Goal: Information Seeking & Learning: Learn about a topic

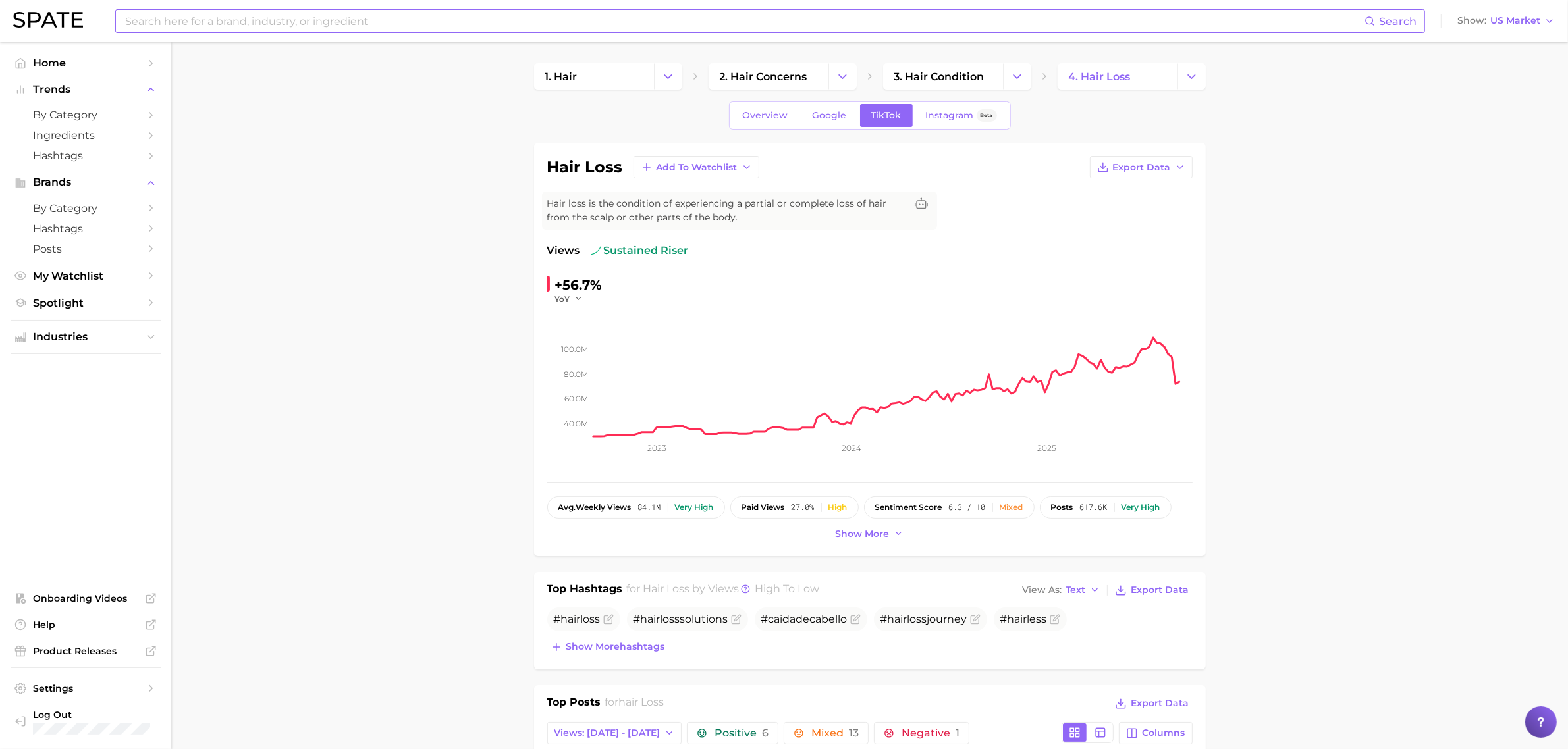
click at [495, 32] on div "Search" at bounding box center [770, 20] width 1310 height 23
click at [491, 26] on input at bounding box center [744, 21] width 1241 height 23
type input "g"
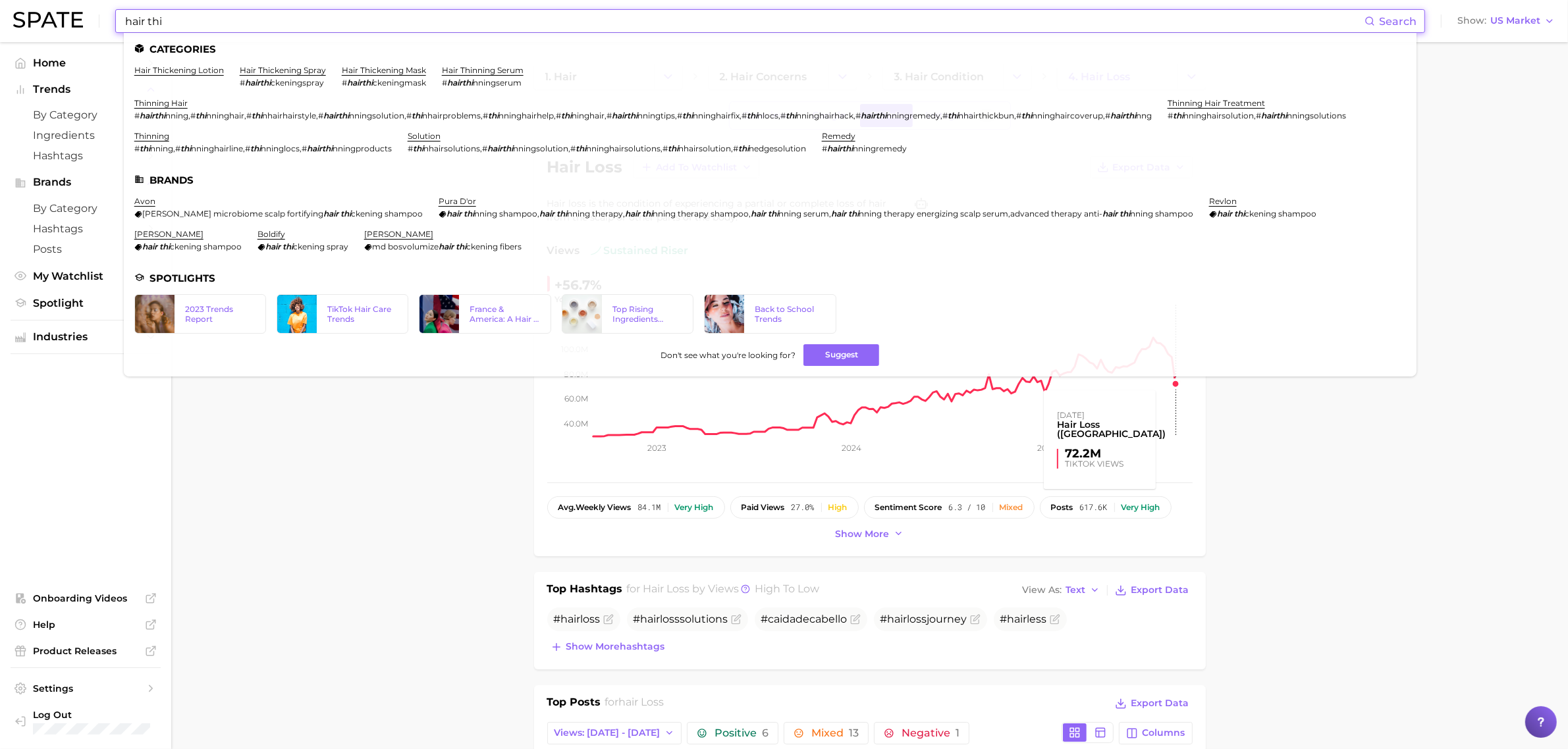
type input "hair thi"
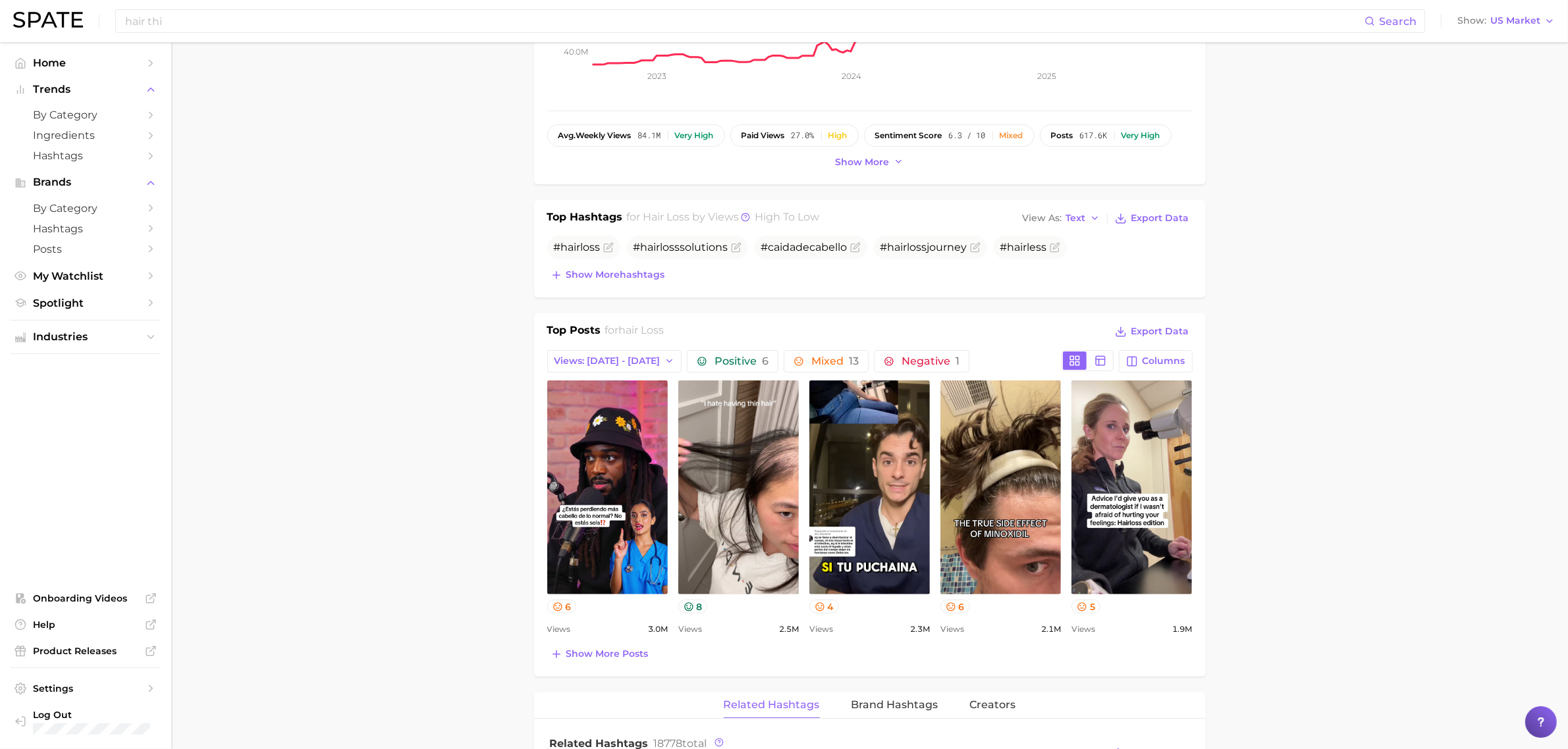
scroll to position [412, 0]
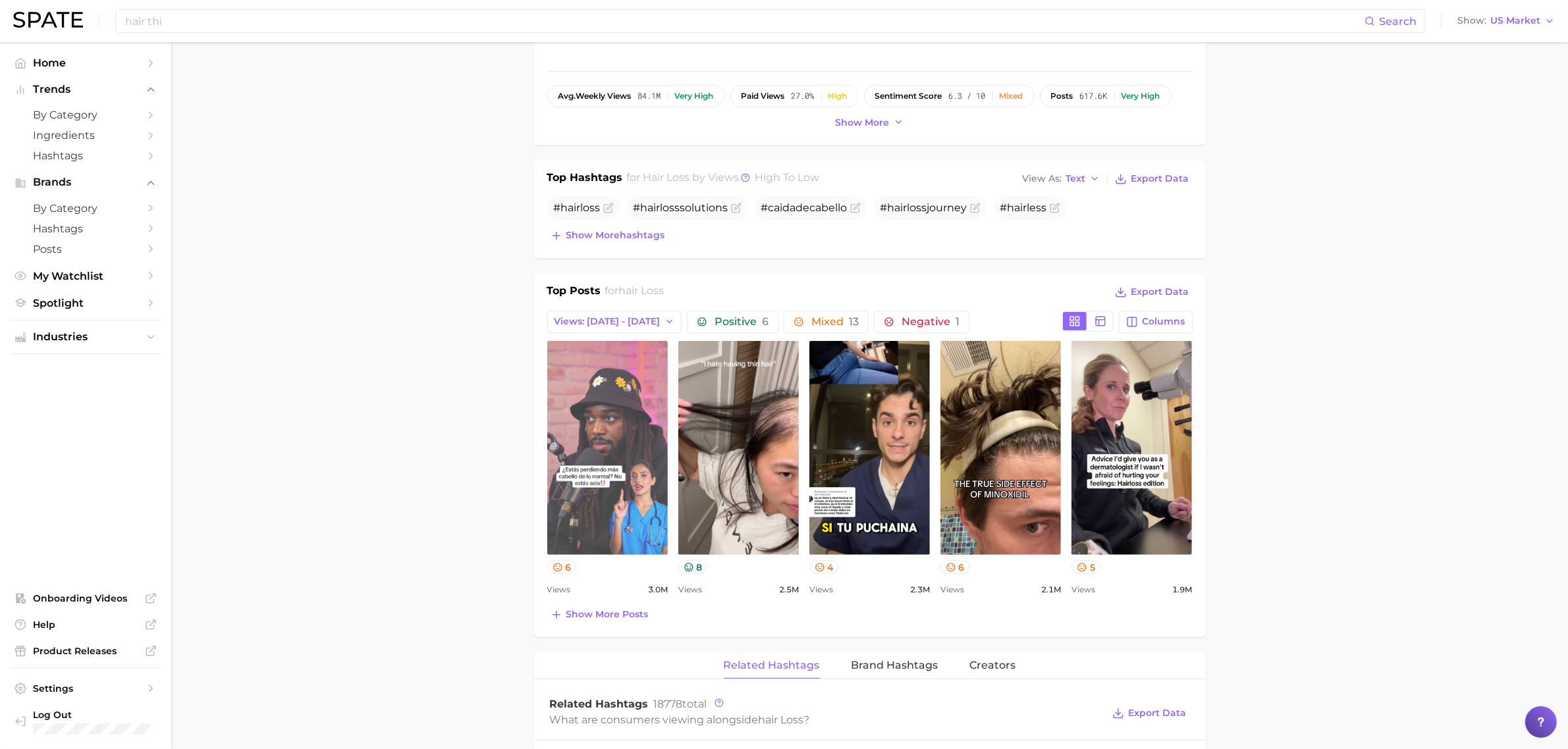
click at [603, 425] on link "view post on TikTok" at bounding box center [607, 448] width 120 height 214
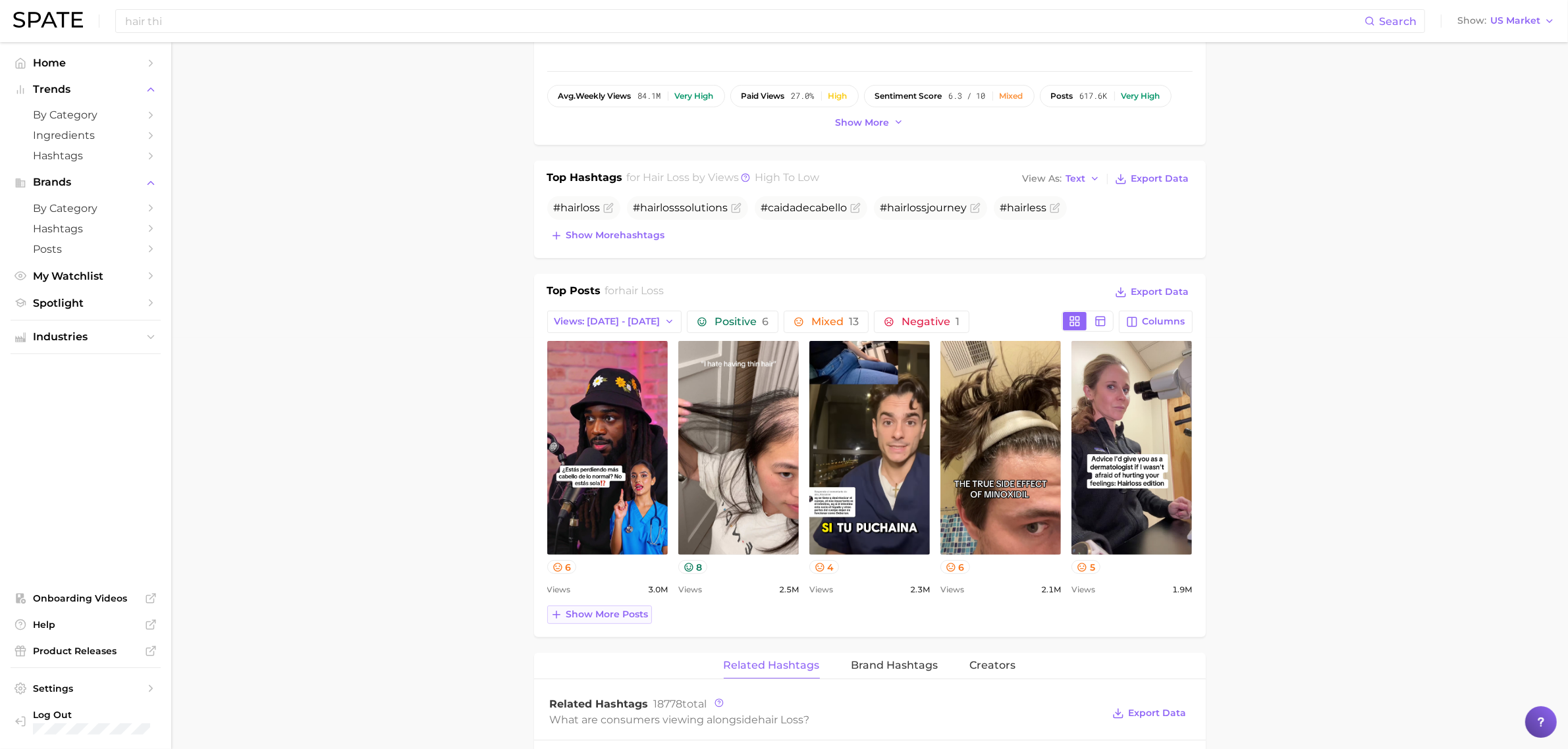
click at [606, 616] on span "Show more posts" at bounding box center [607, 614] width 82 height 11
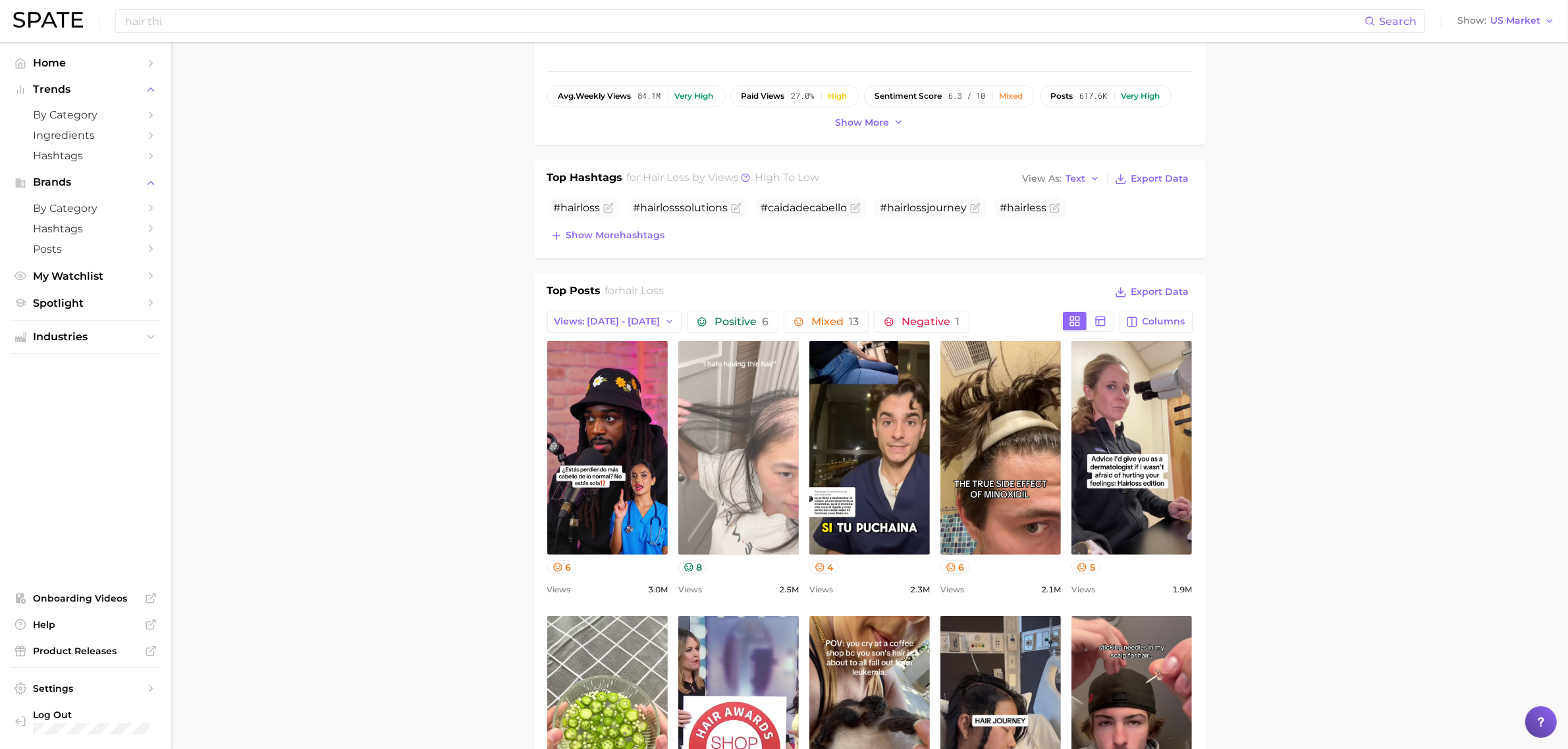
click at [754, 455] on link "view post on TikTok" at bounding box center [738, 448] width 120 height 214
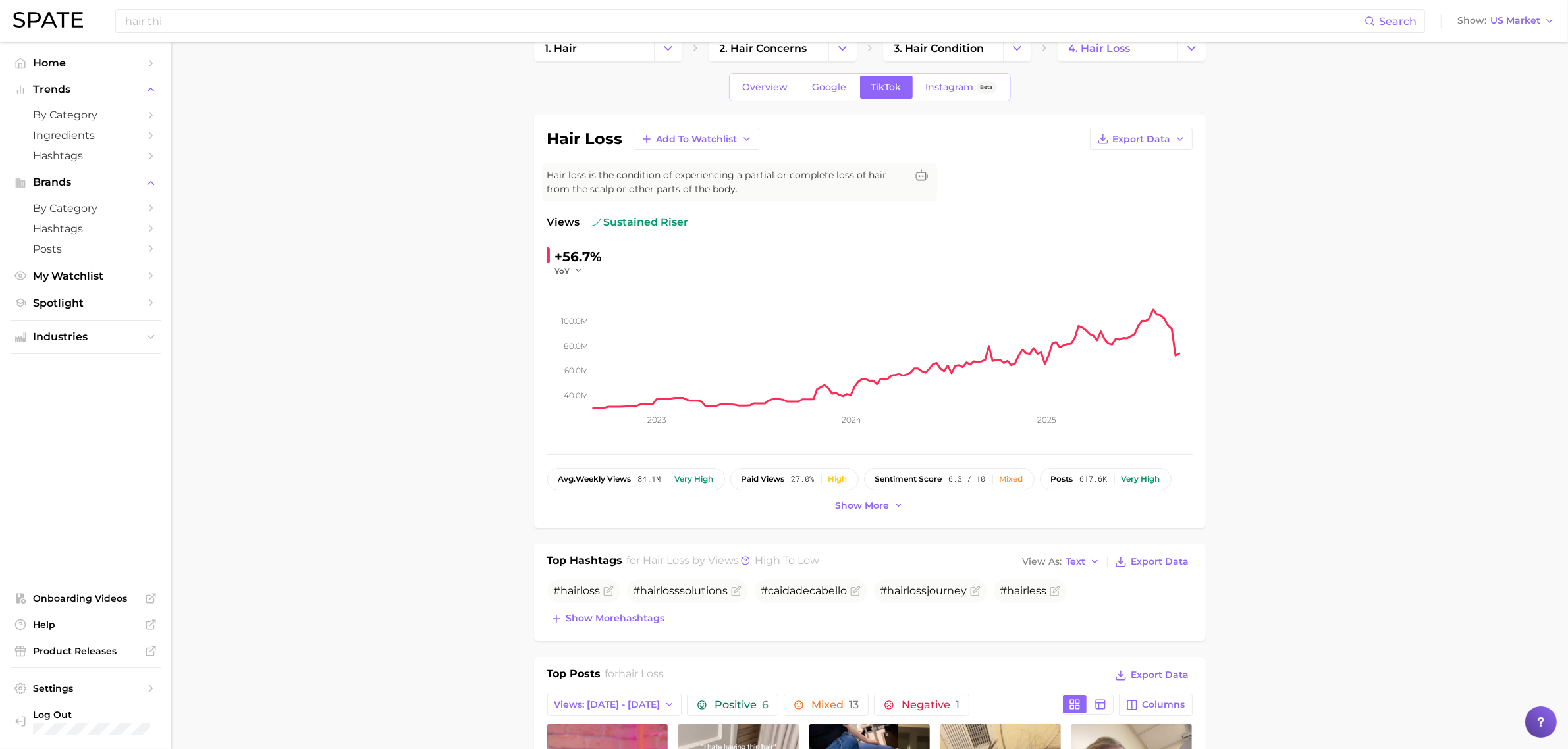
scroll to position [0, 0]
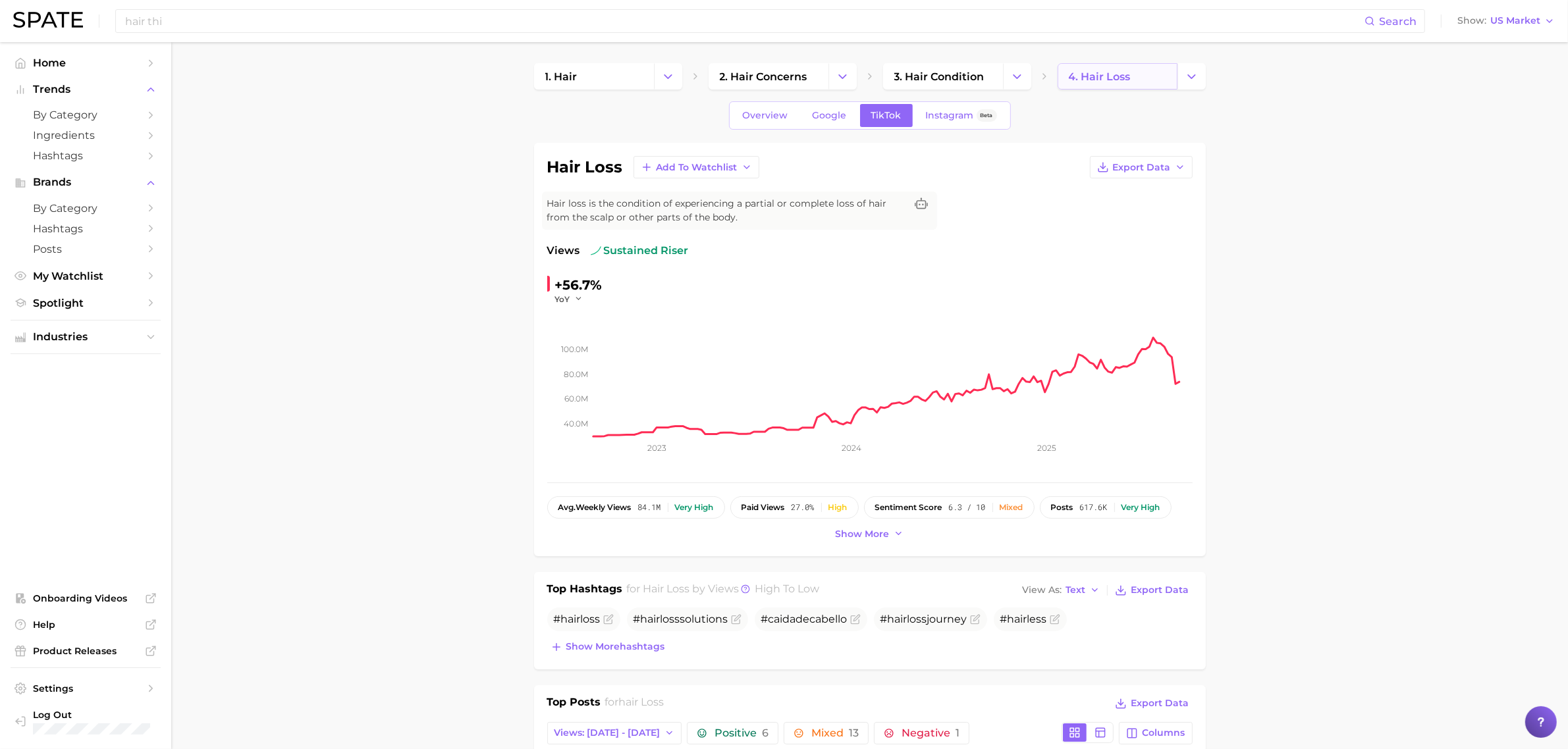
click at [1156, 78] on link "4. hair loss" at bounding box center [1117, 76] width 120 height 26
click at [1183, 78] on button "Change Category" at bounding box center [1192, 76] width 29 height 26
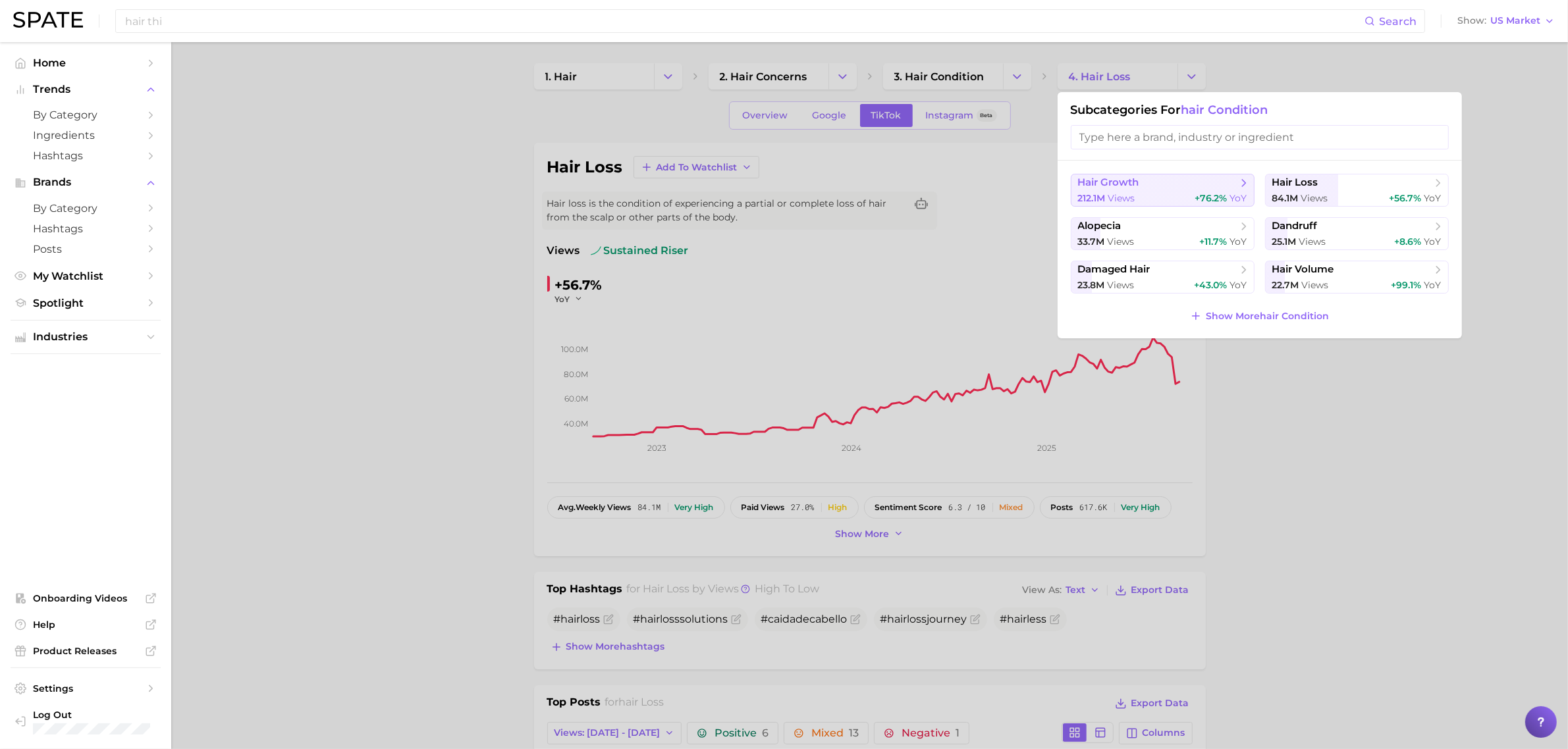
click at [1148, 193] on div "212.1m views +76.2% YoY" at bounding box center [1162, 198] width 169 height 13
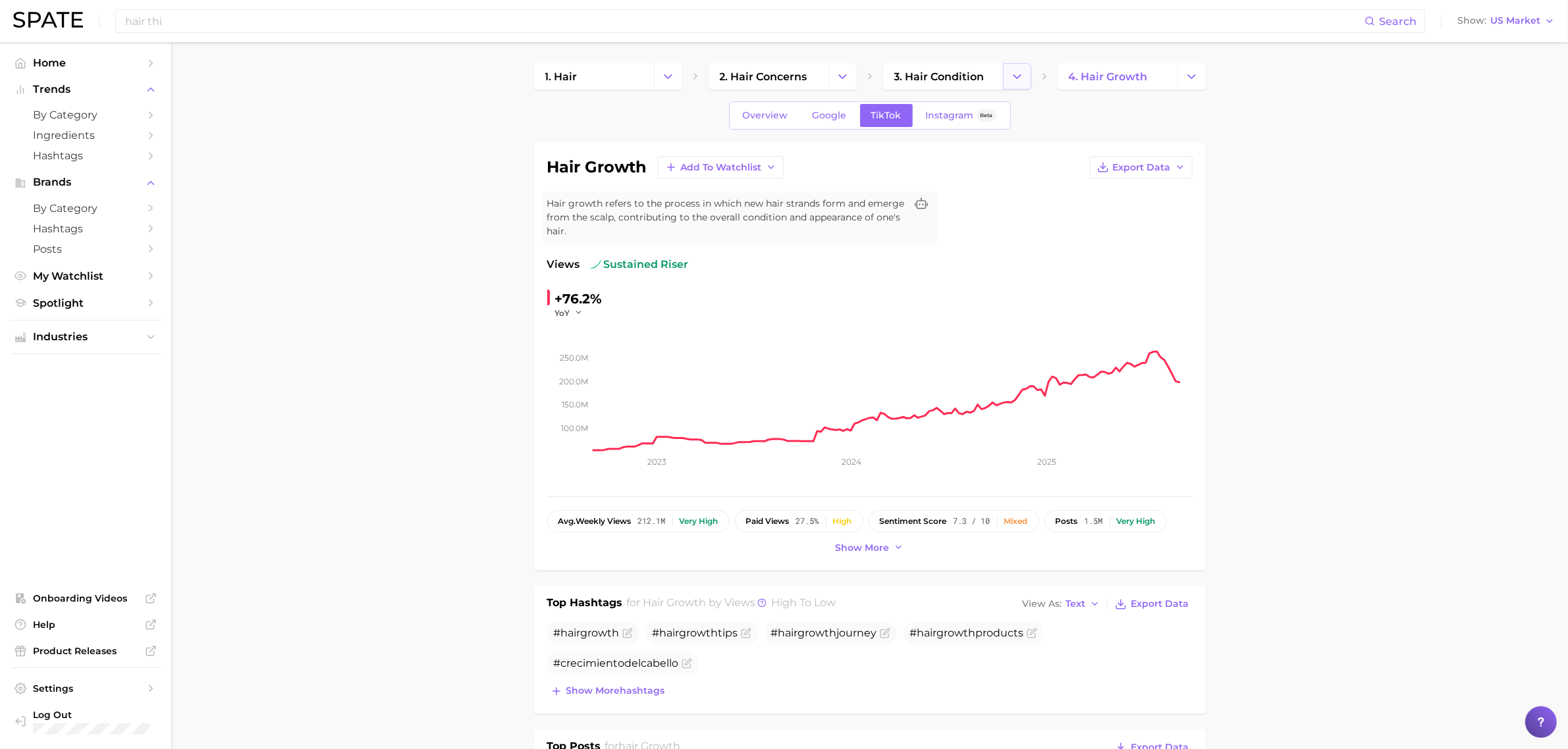
click at [1016, 75] on icon "Change Category" at bounding box center [1017, 77] width 14 height 14
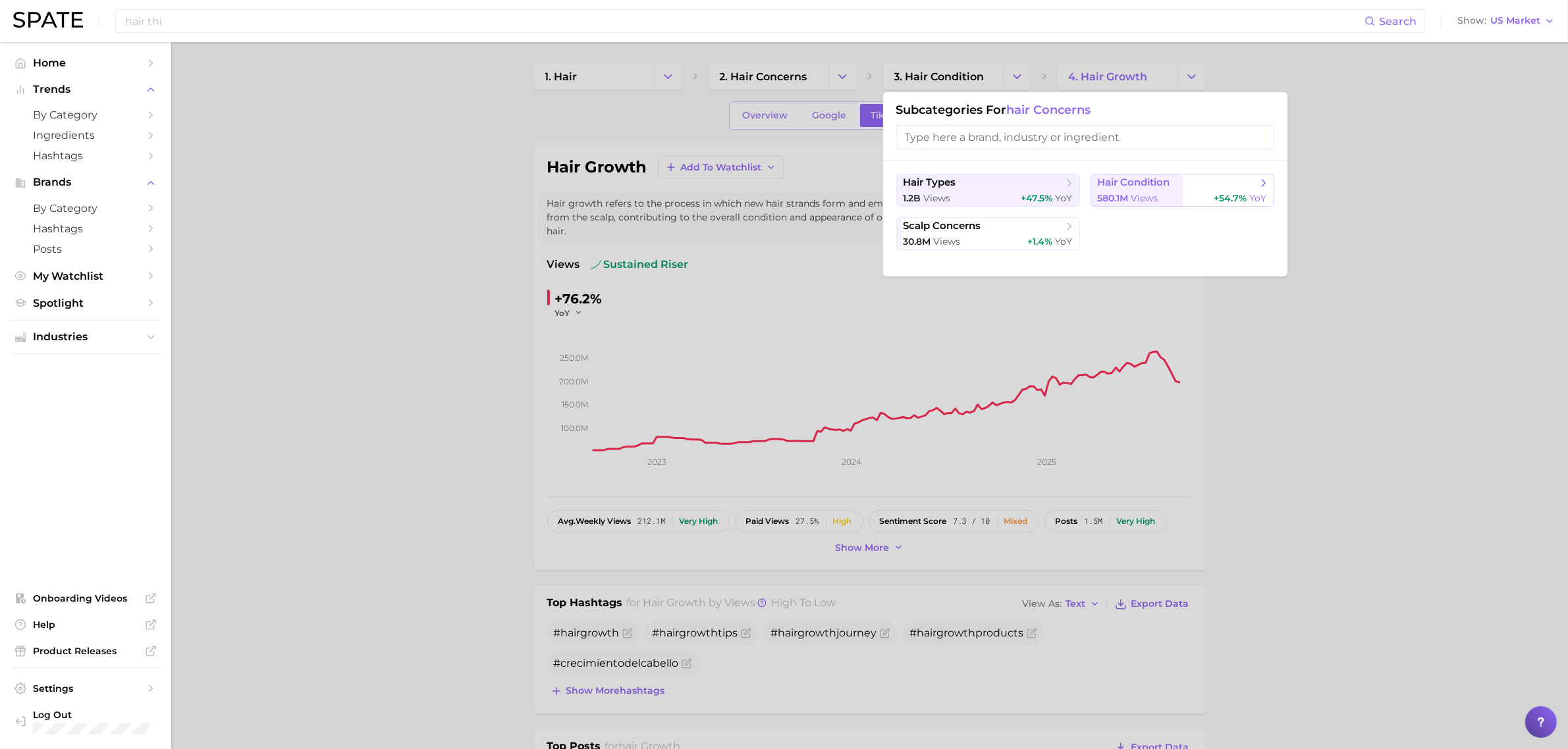
click at [1118, 192] on span "580.1m" at bounding box center [1113, 198] width 31 height 12
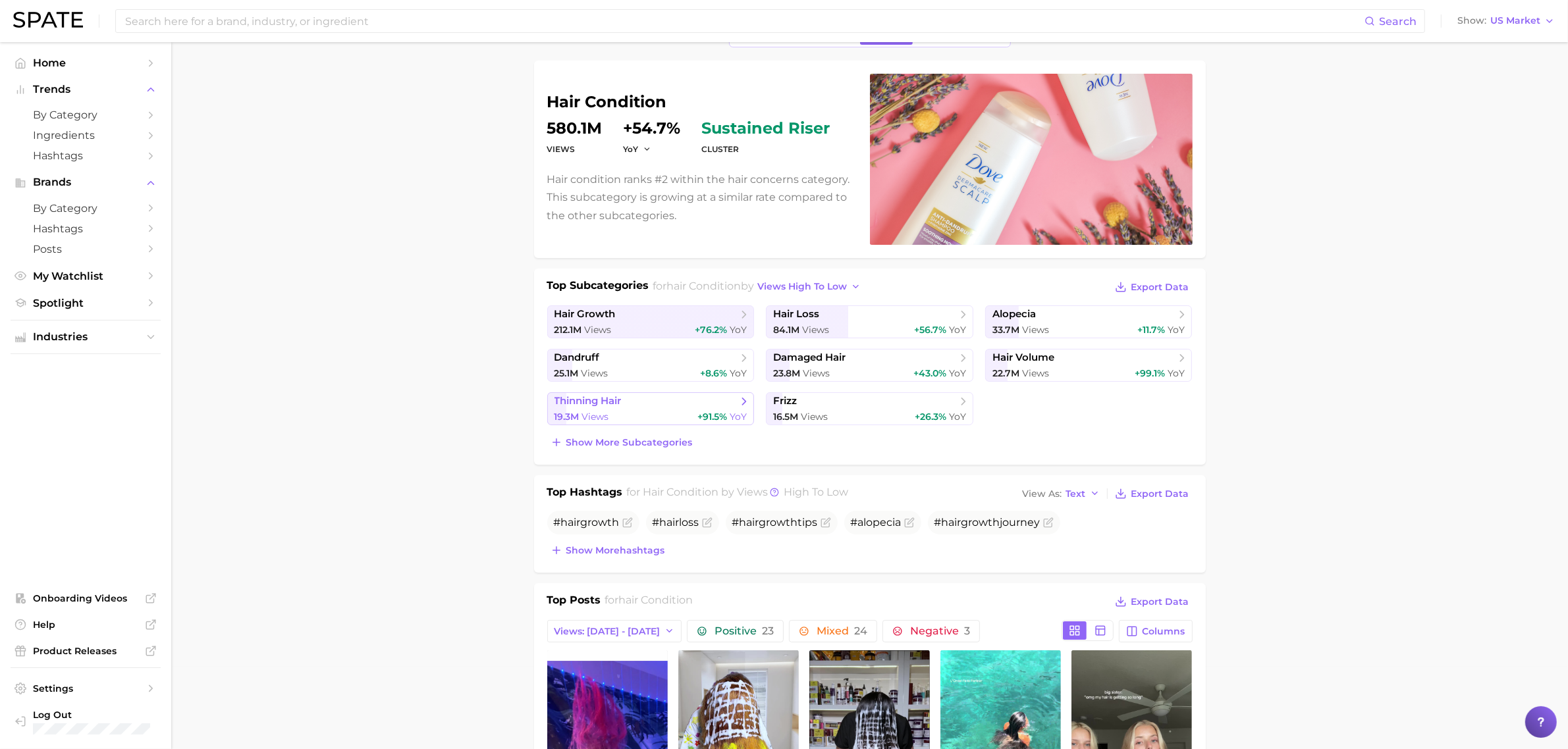
click at [669, 397] on span "thinning hair" at bounding box center [646, 401] width 183 height 13
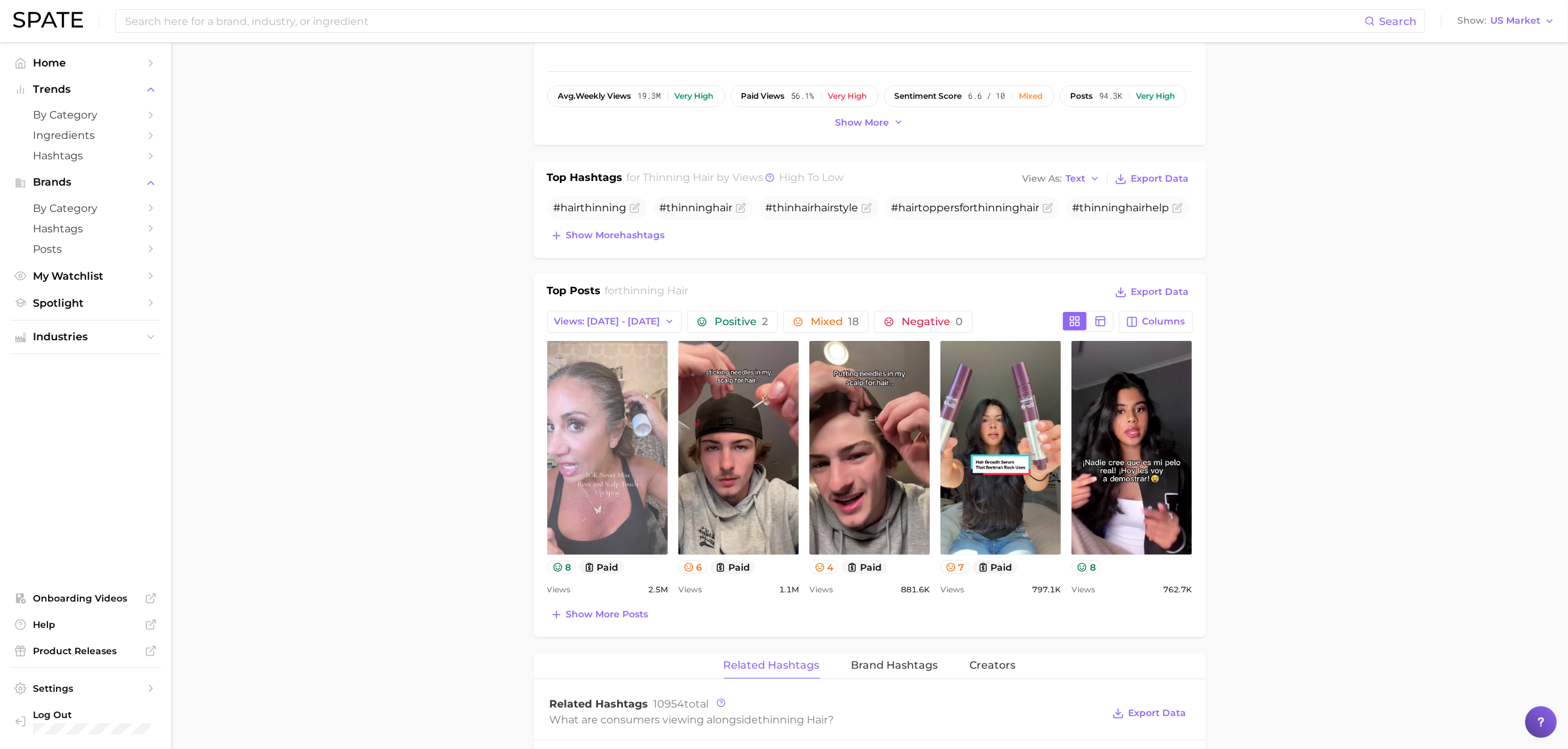
click at [607, 451] on link "view post on TikTok" at bounding box center [607, 448] width 120 height 214
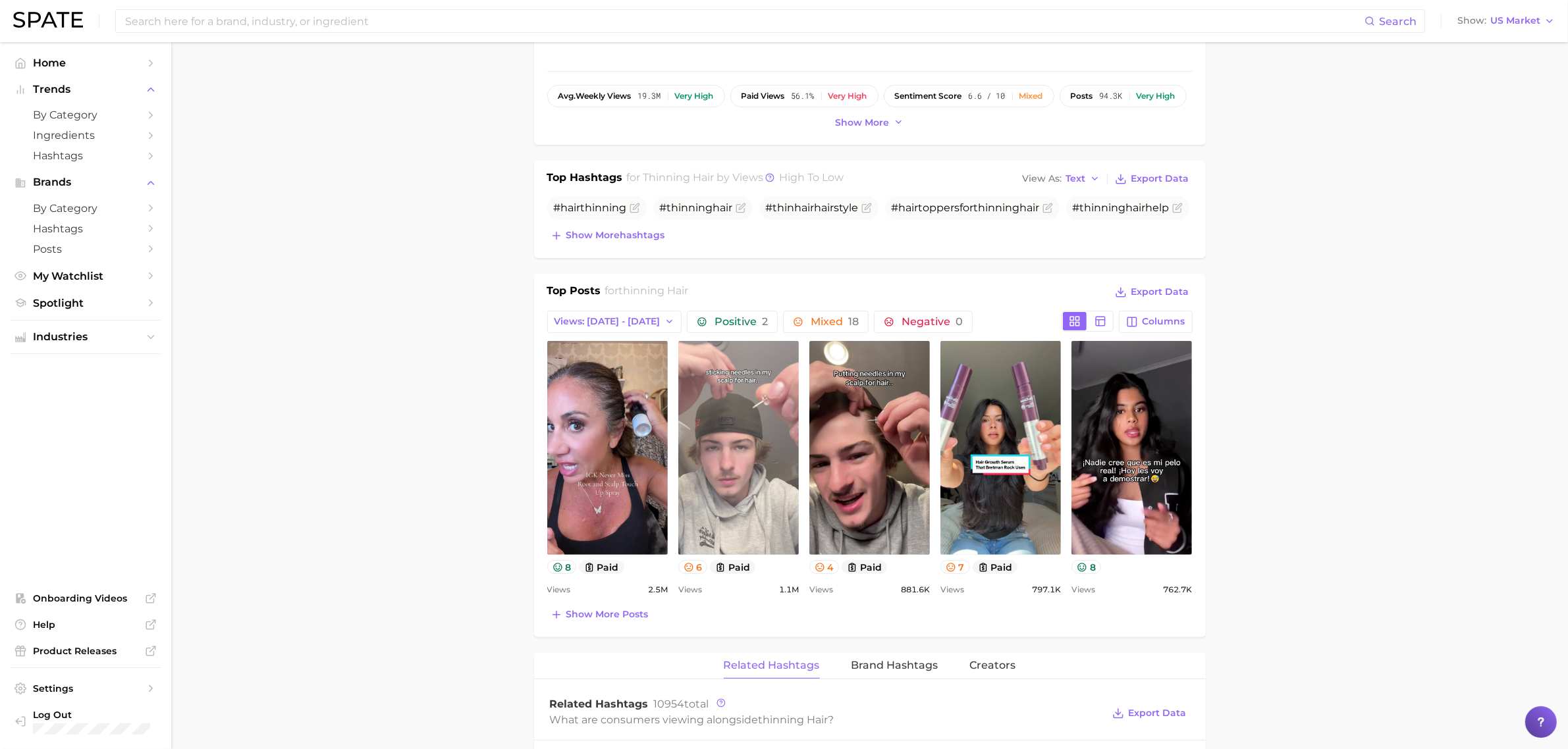
click at [734, 495] on link "view post on TikTok" at bounding box center [738, 448] width 120 height 214
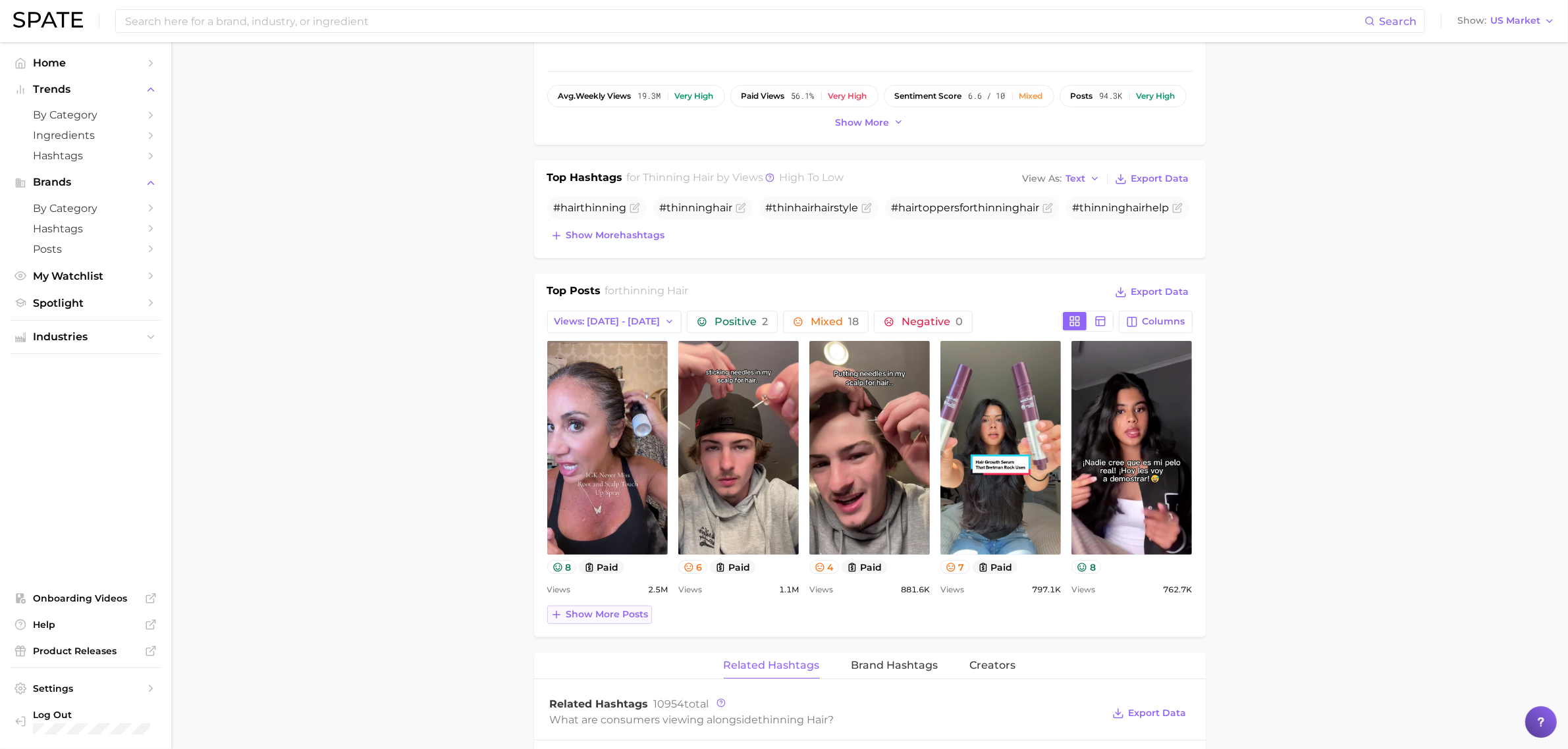
click at [620, 611] on span "Show more posts" at bounding box center [607, 614] width 82 height 11
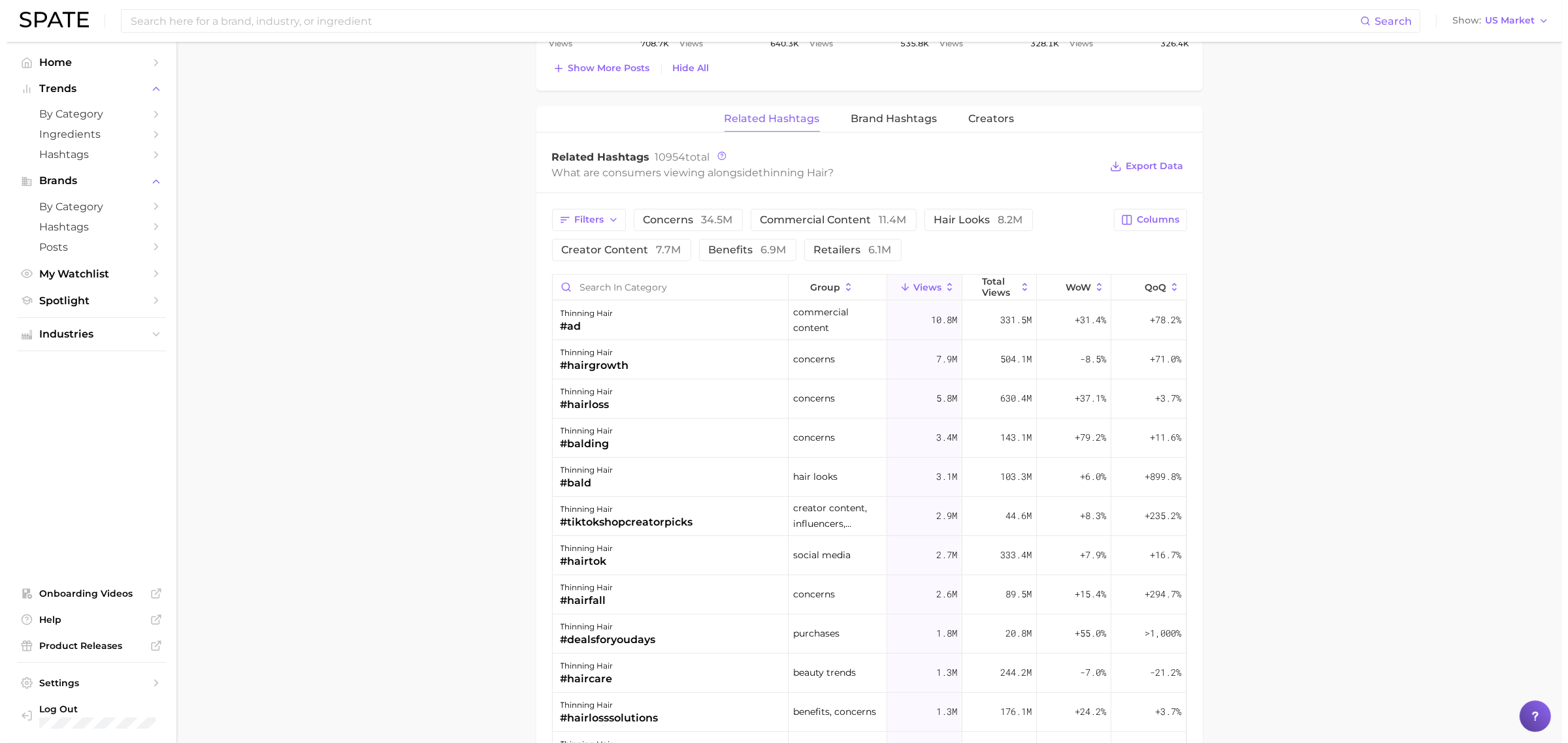
scroll to position [1225, 0]
click at [613, 363] on div "#hairgrowth" at bounding box center [589, 364] width 69 height 16
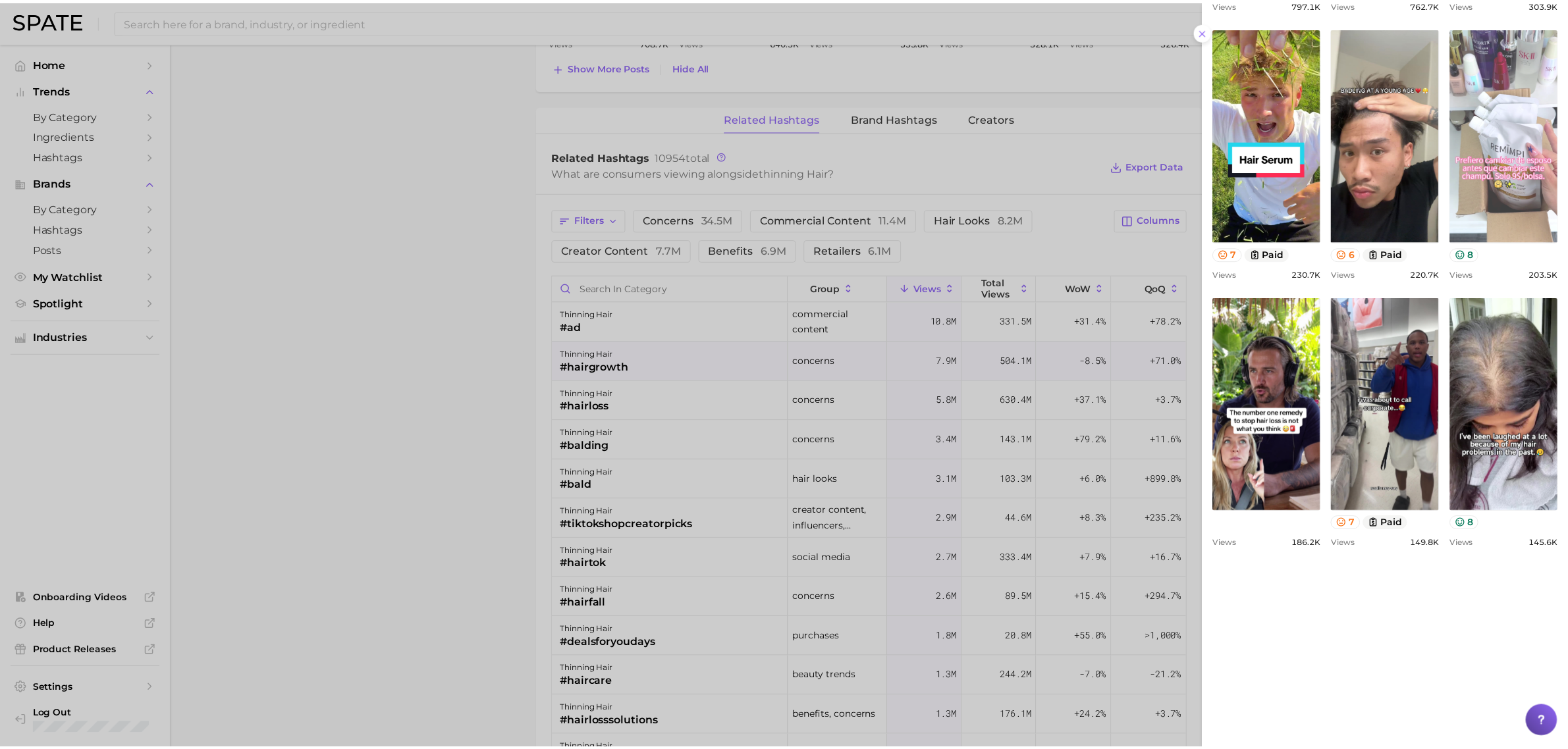
scroll to position [576, 0]
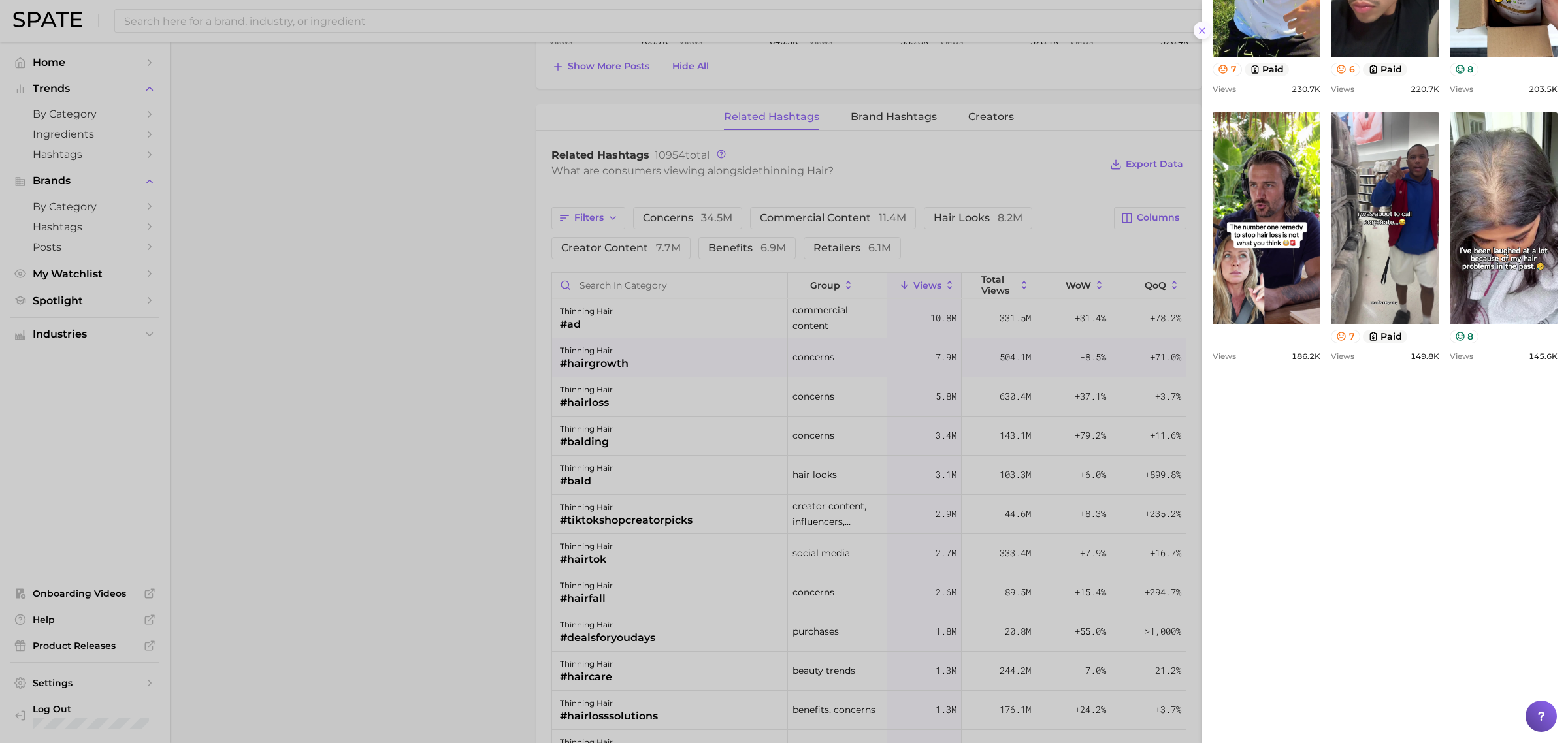
click at [1204, 22] on button at bounding box center [1203, 31] width 18 height 18
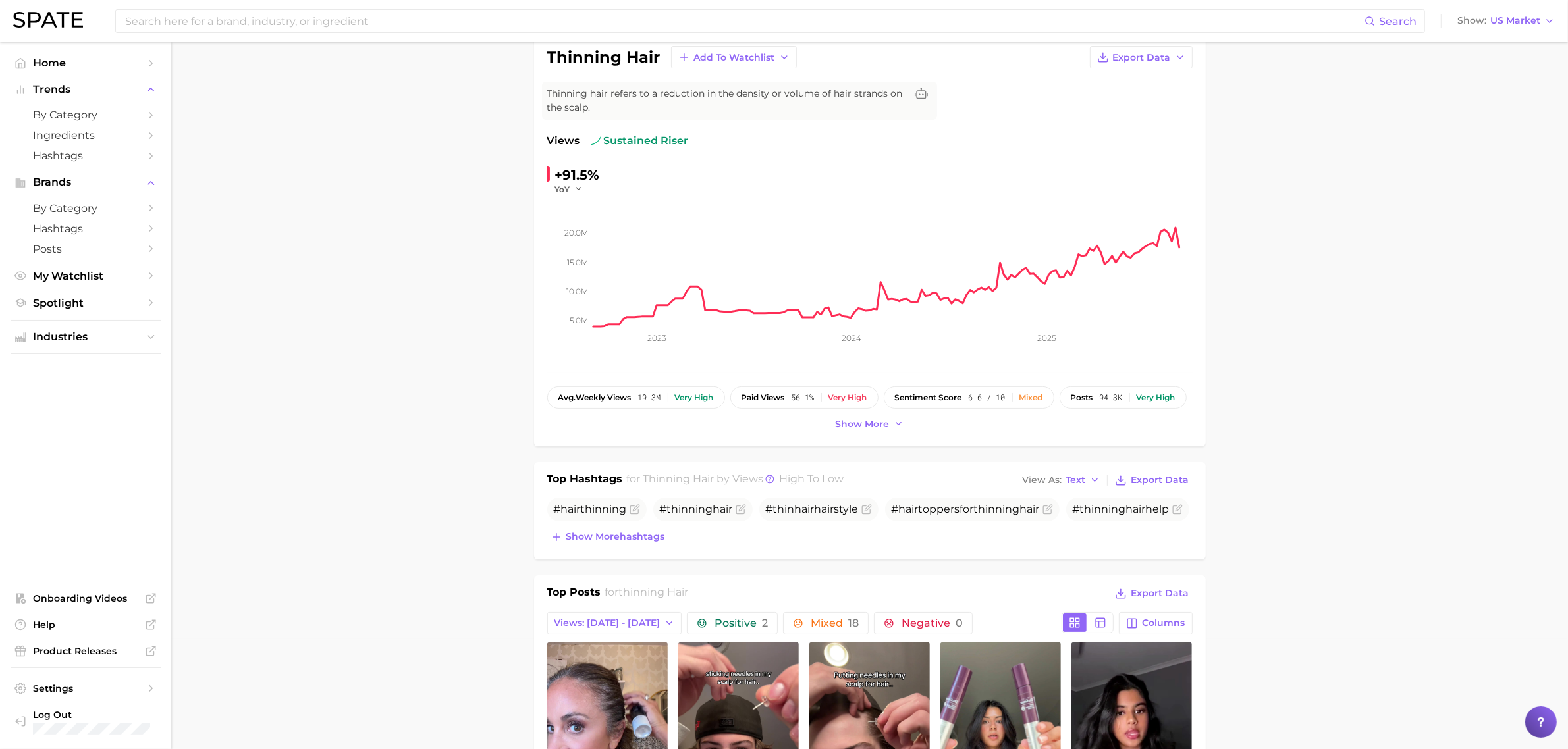
scroll to position [0, 0]
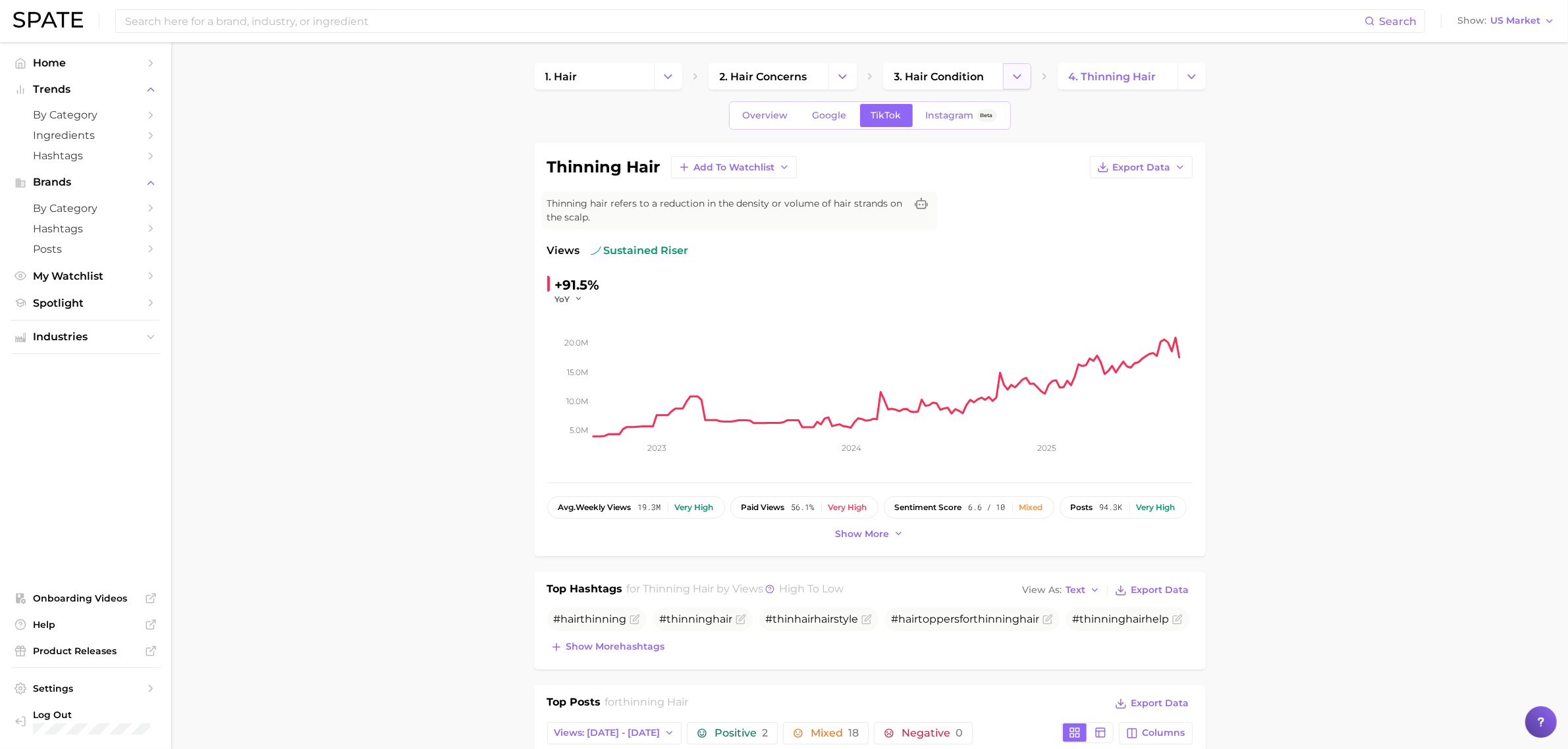
click at [1024, 75] on button "Change Category" at bounding box center [1017, 76] width 29 height 26
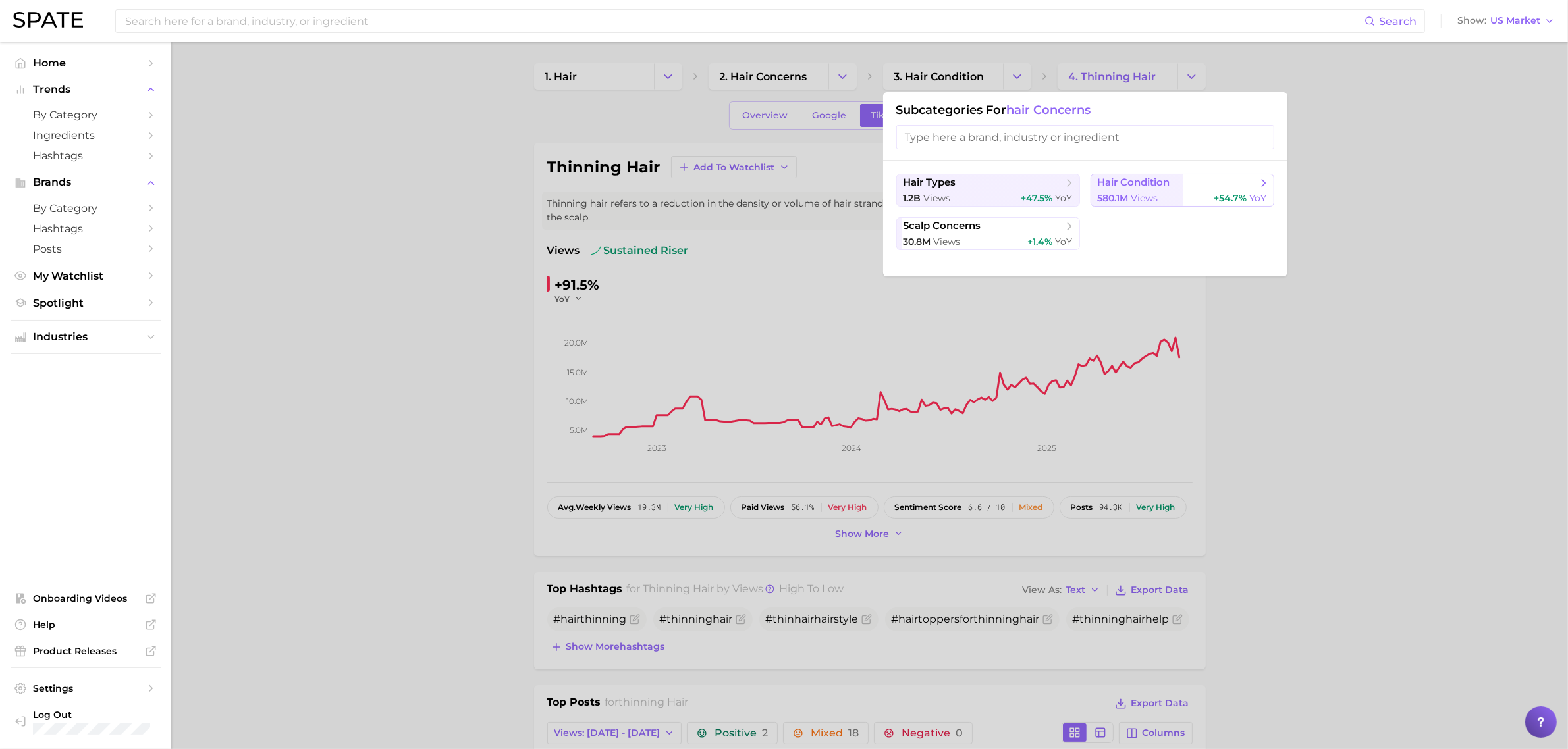
click at [1116, 193] on span "580.1m" at bounding box center [1113, 198] width 31 height 12
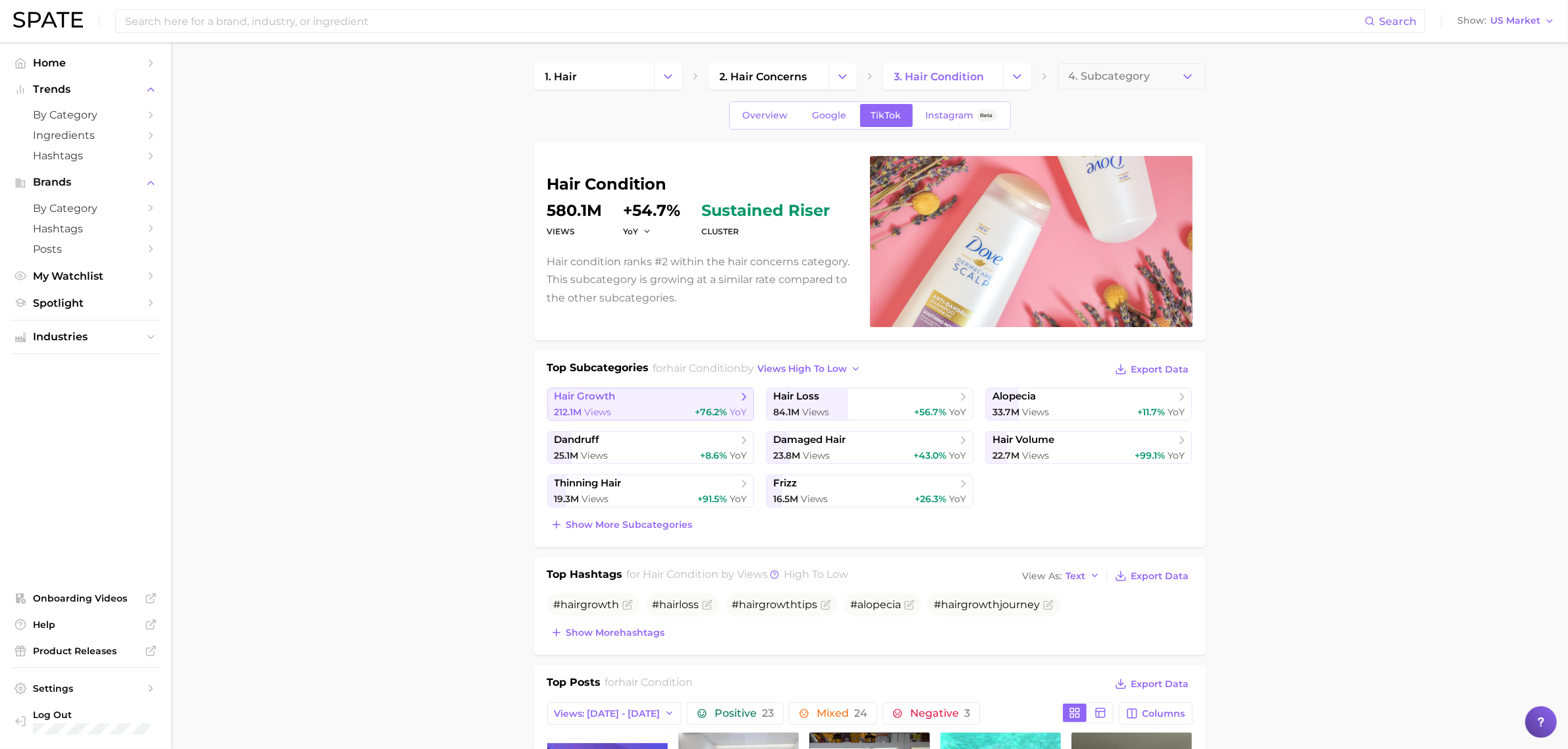
click at [678, 399] on span "hair growth" at bounding box center [646, 397] width 183 height 13
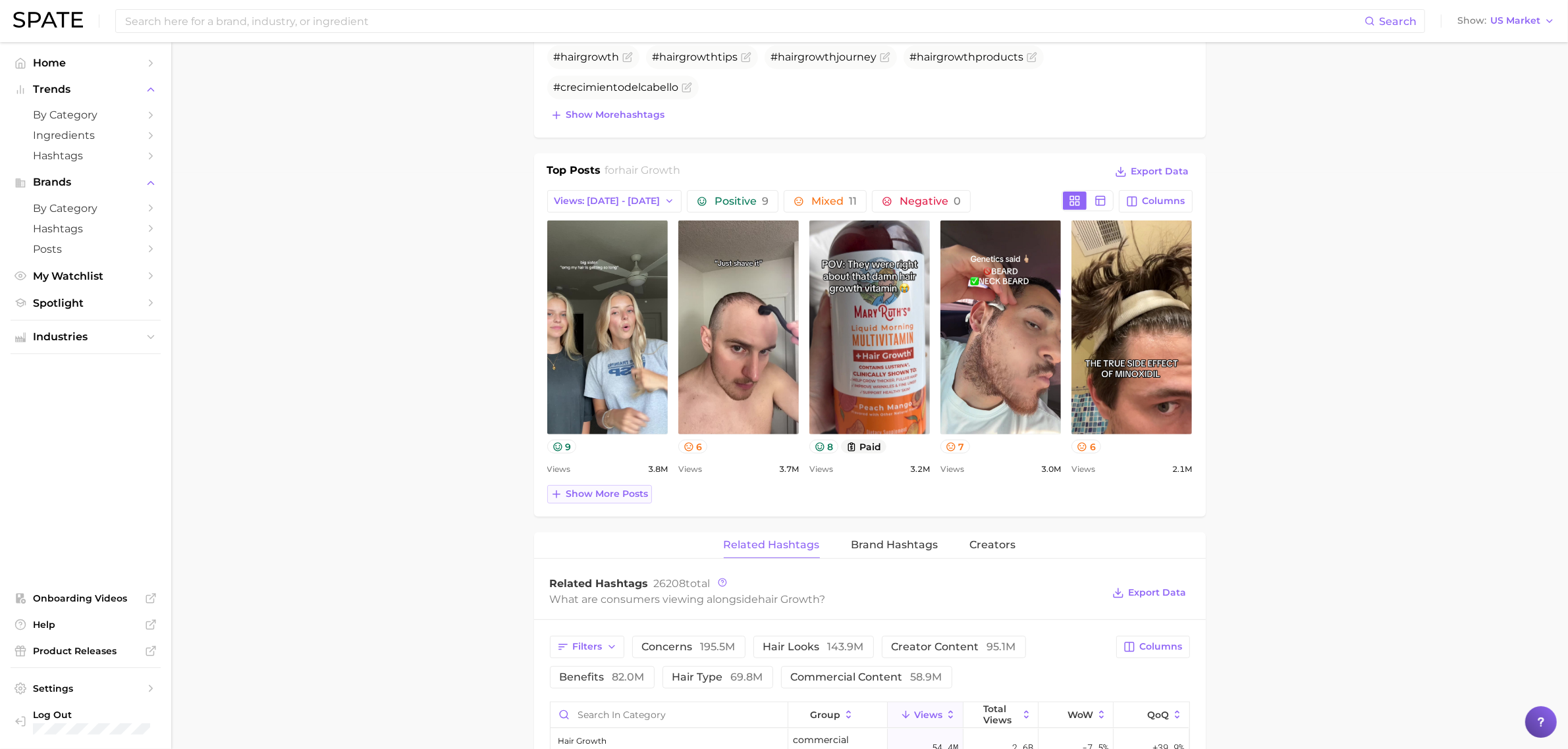
click at [617, 504] on button "Show more posts" at bounding box center [599, 495] width 105 height 18
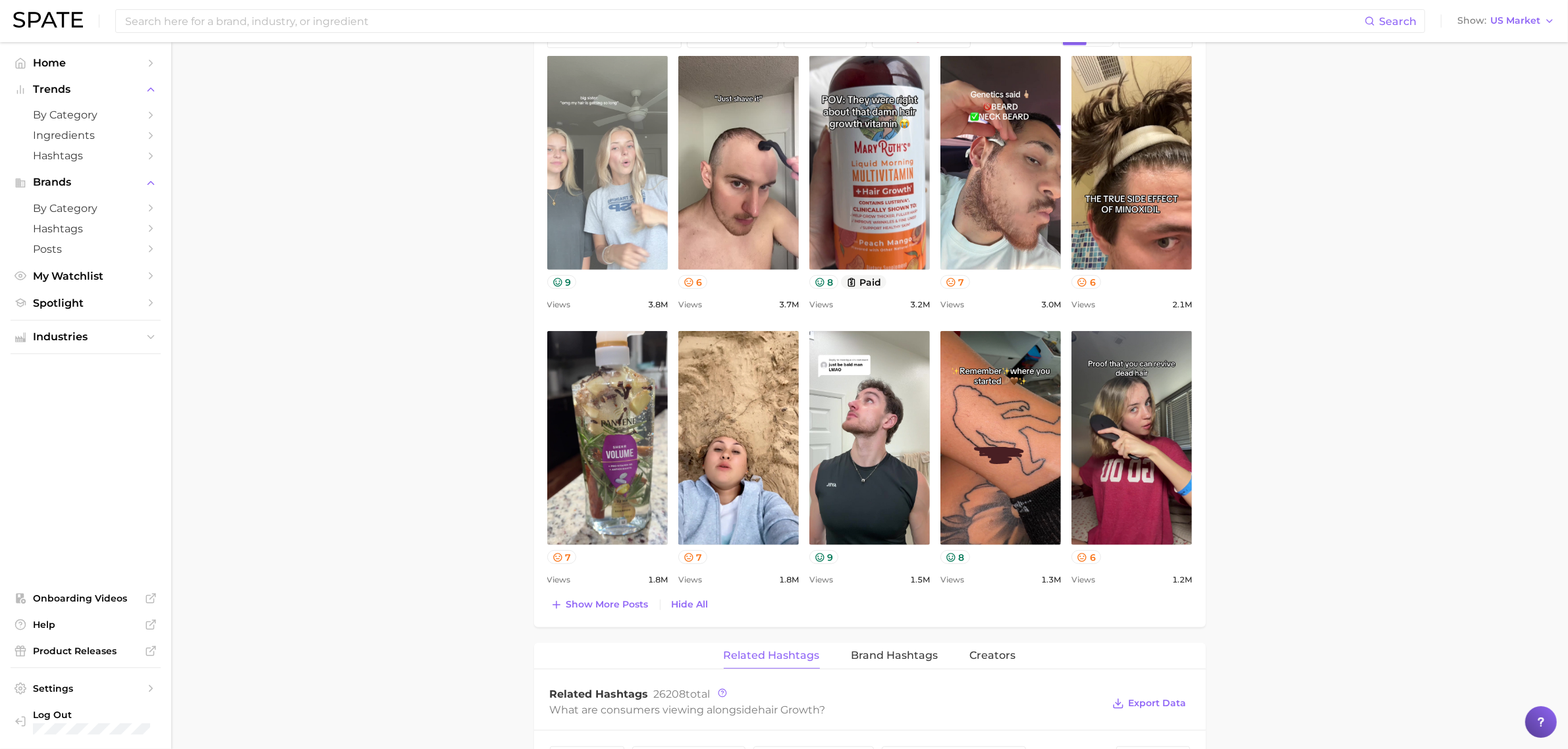
click at [626, 191] on link "view post on TikTok" at bounding box center [607, 163] width 120 height 214
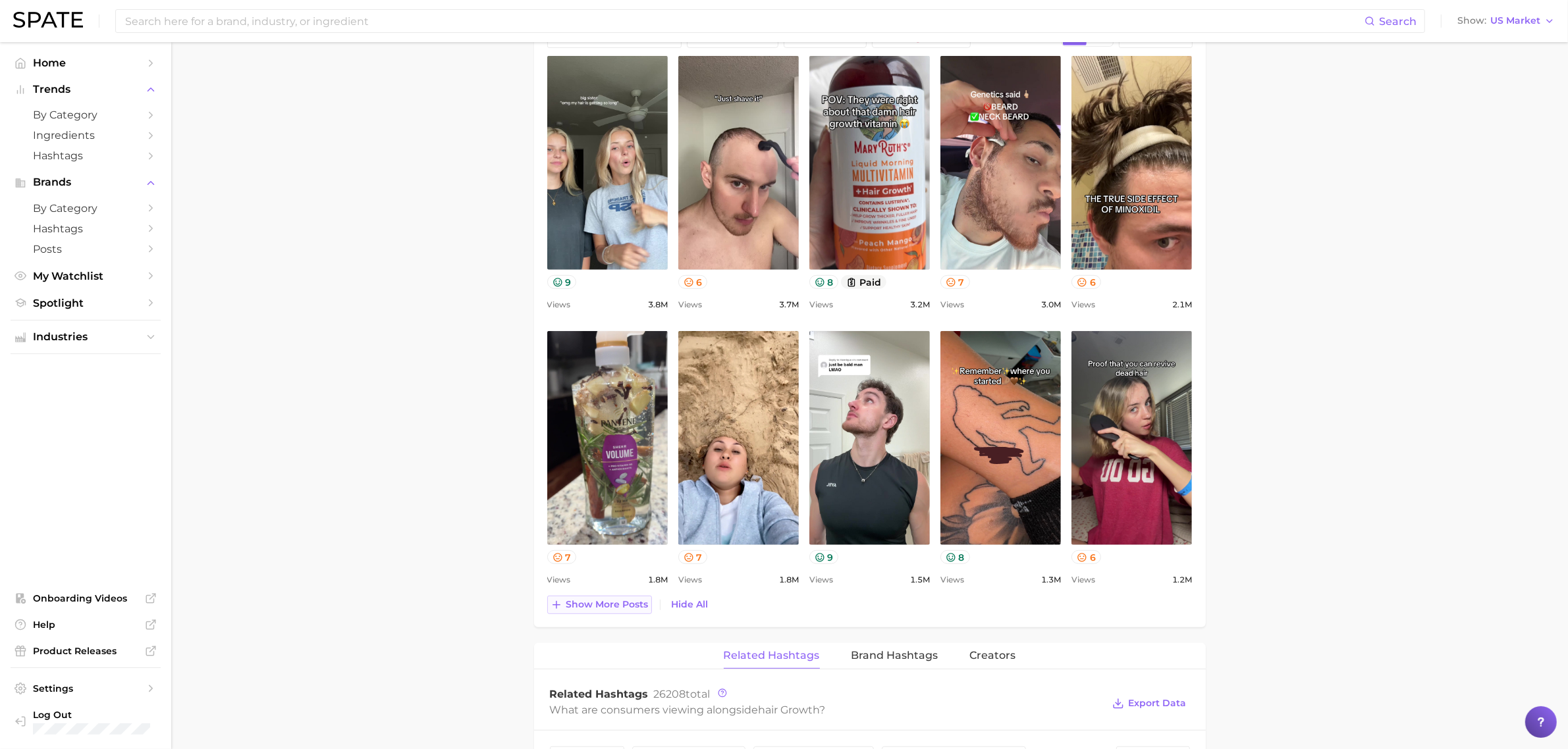
click at [597, 614] on button "Show more posts" at bounding box center [599, 605] width 105 height 18
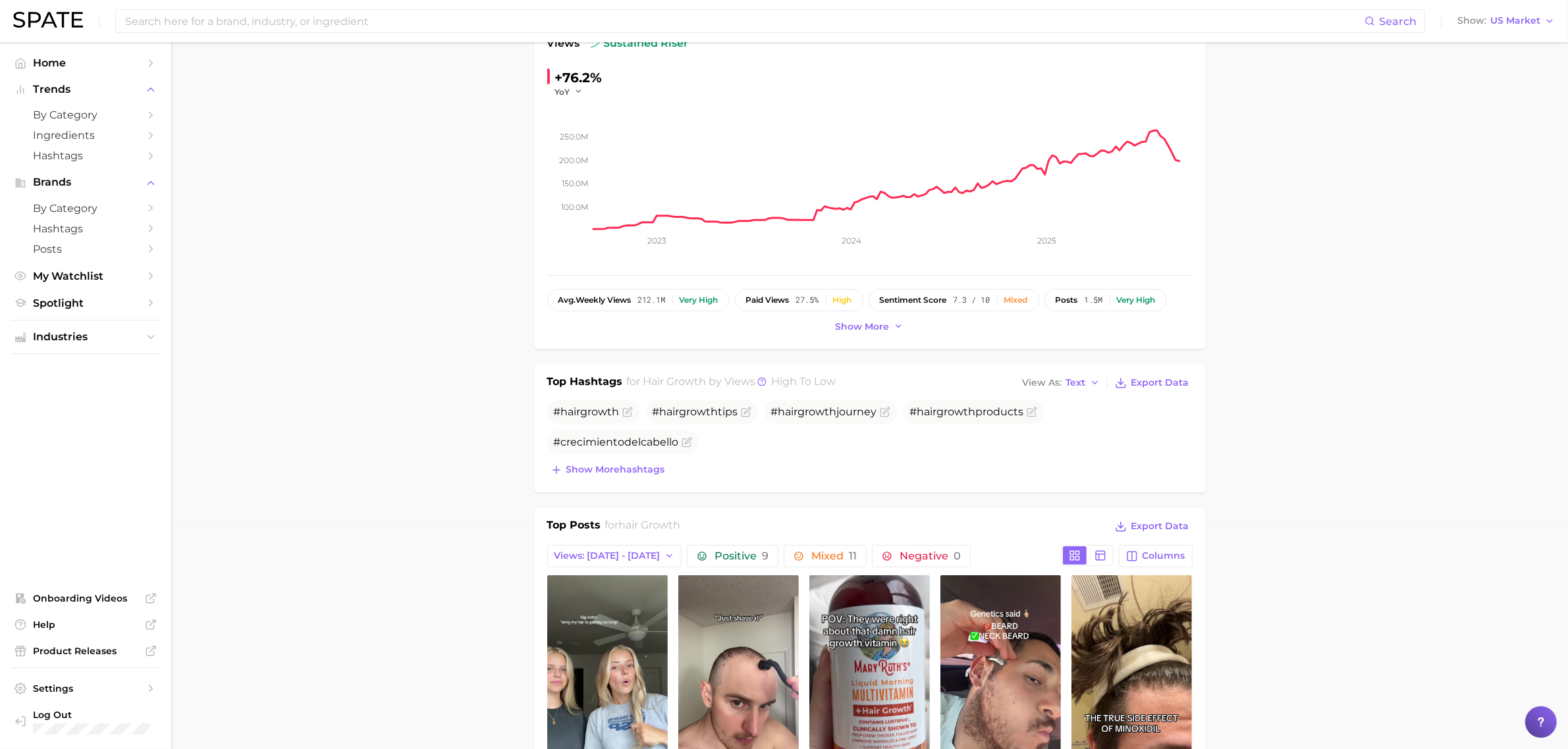
scroll to position [82, 0]
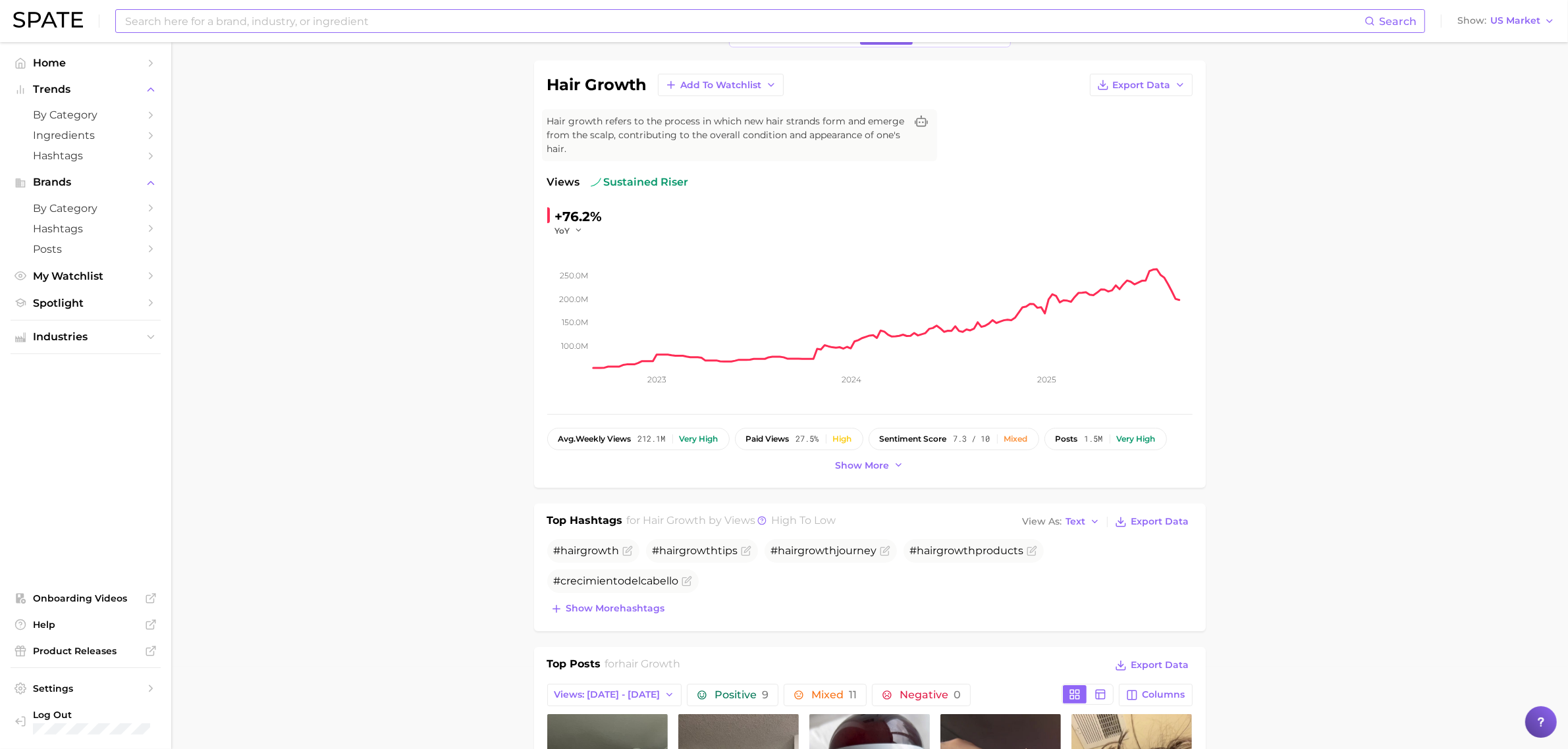
click at [604, 29] on input at bounding box center [744, 21] width 1241 height 23
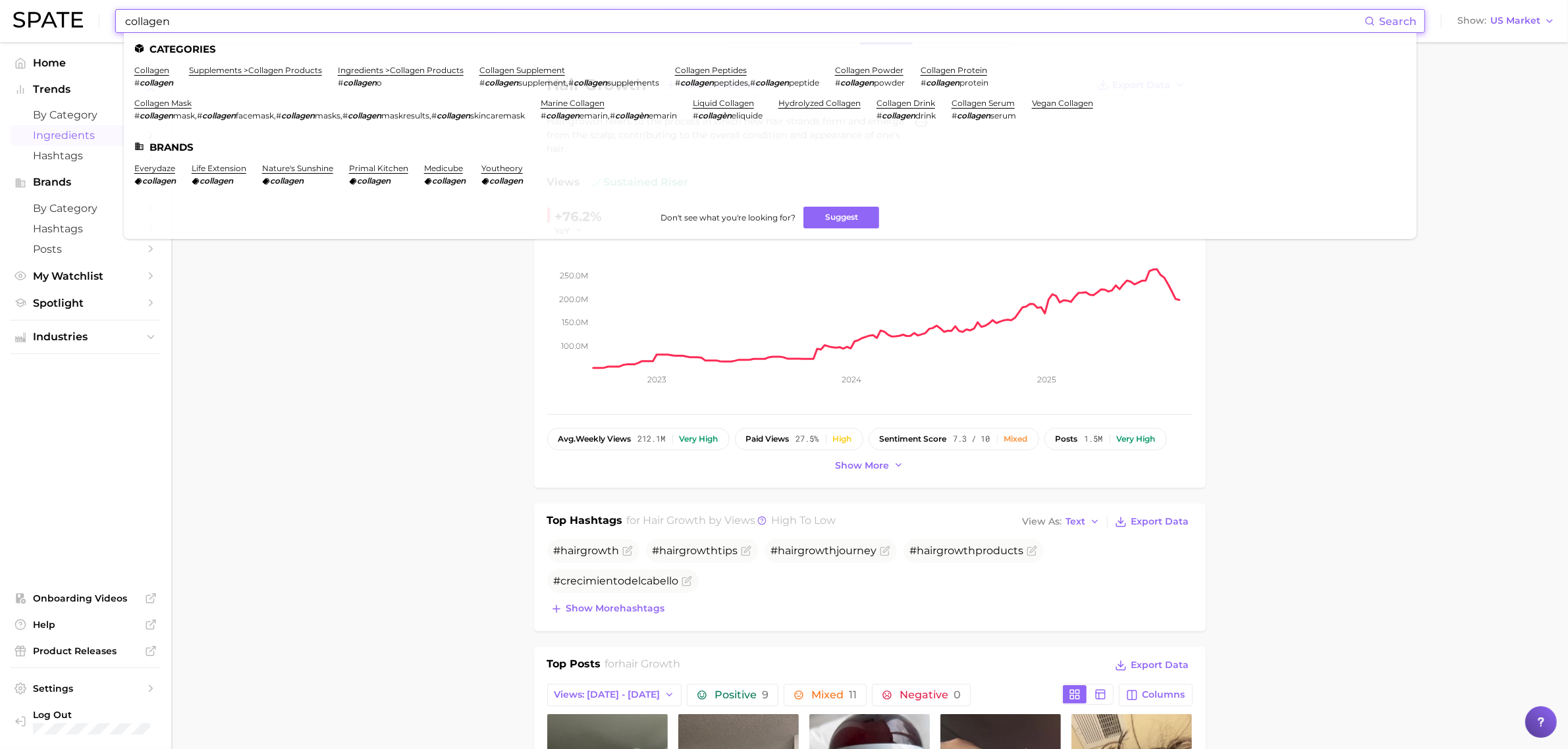
type input "collagen"
click at [78, 133] on span "Ingredients" at bounding box center [86, 135] width 105 height 13
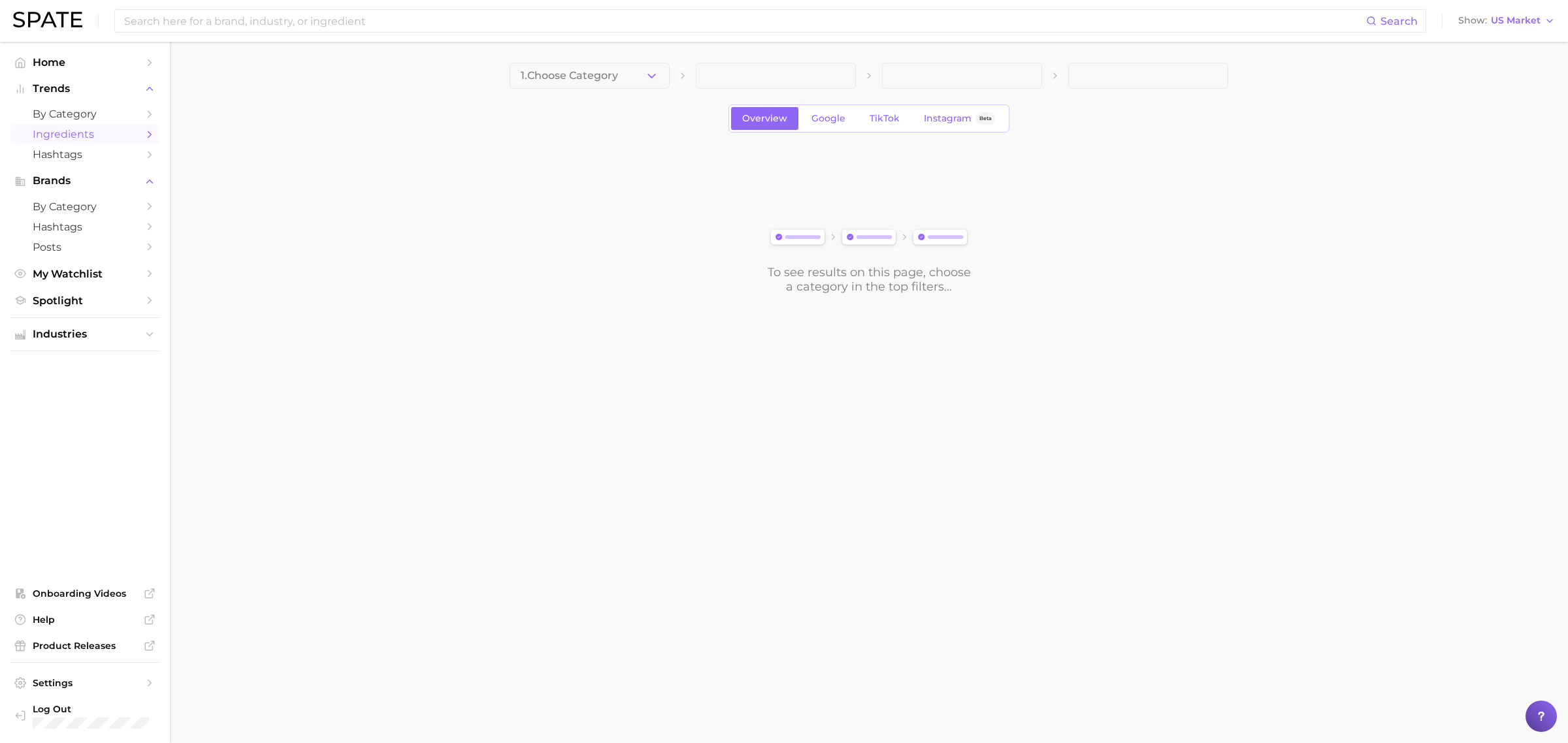
click at [665, 73] on button "1. Choose Category" at bounding box center [589, 75] width 160 height 26
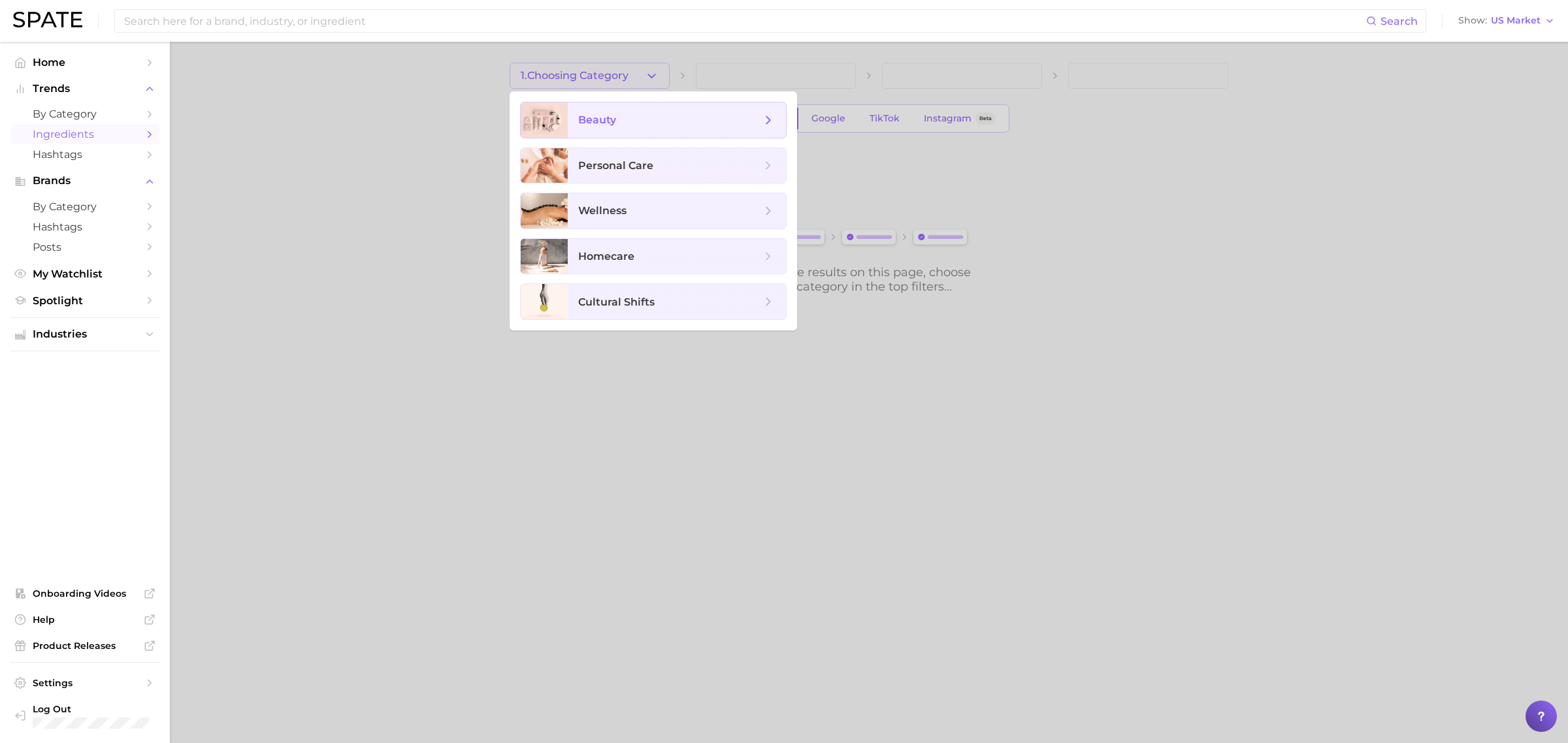
click at [631, 126] on span "beauty" at bounding box center [669, 119] width 183 height 14
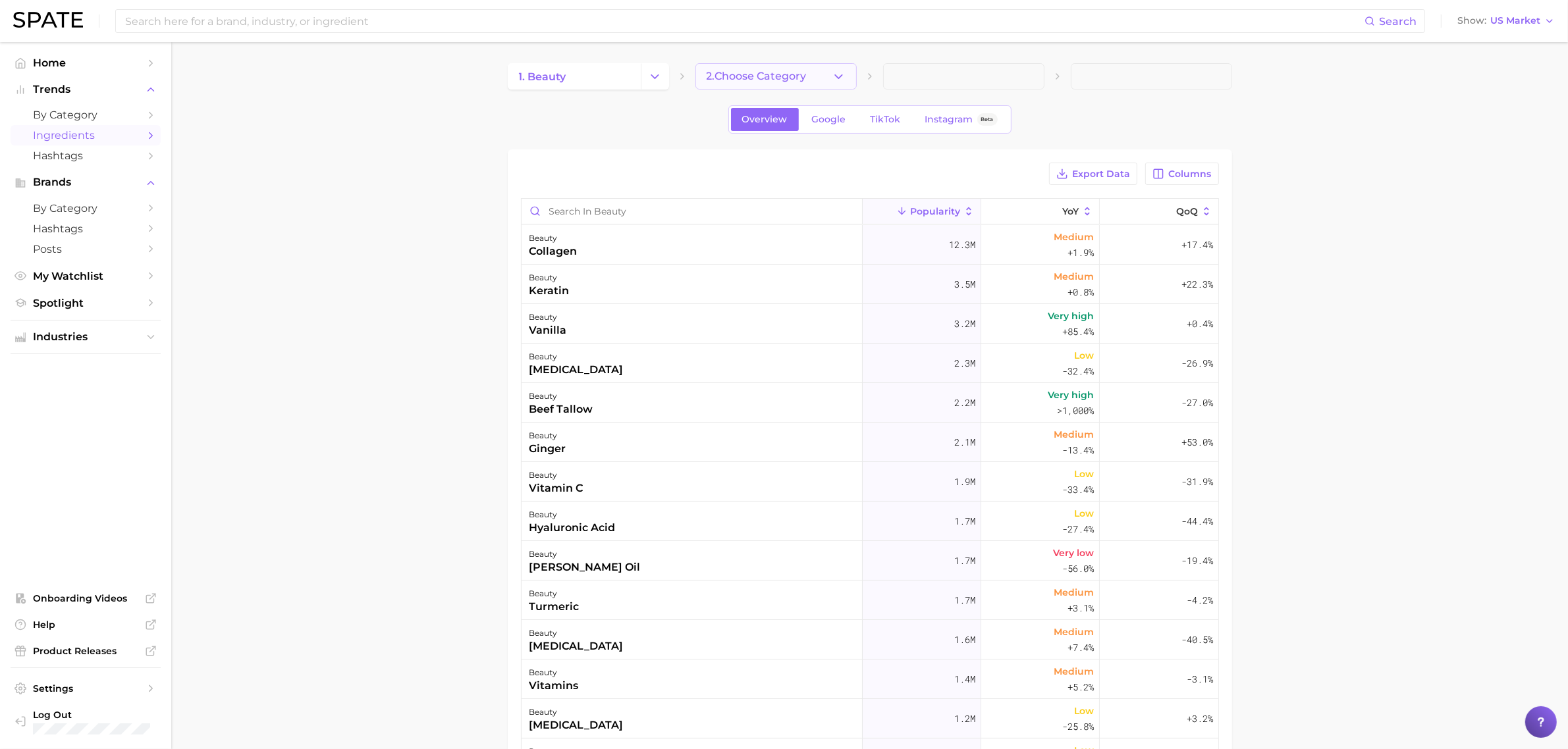
click at [832, 74] on icon "button" at bounding box center [839, 77] width 14 height 14
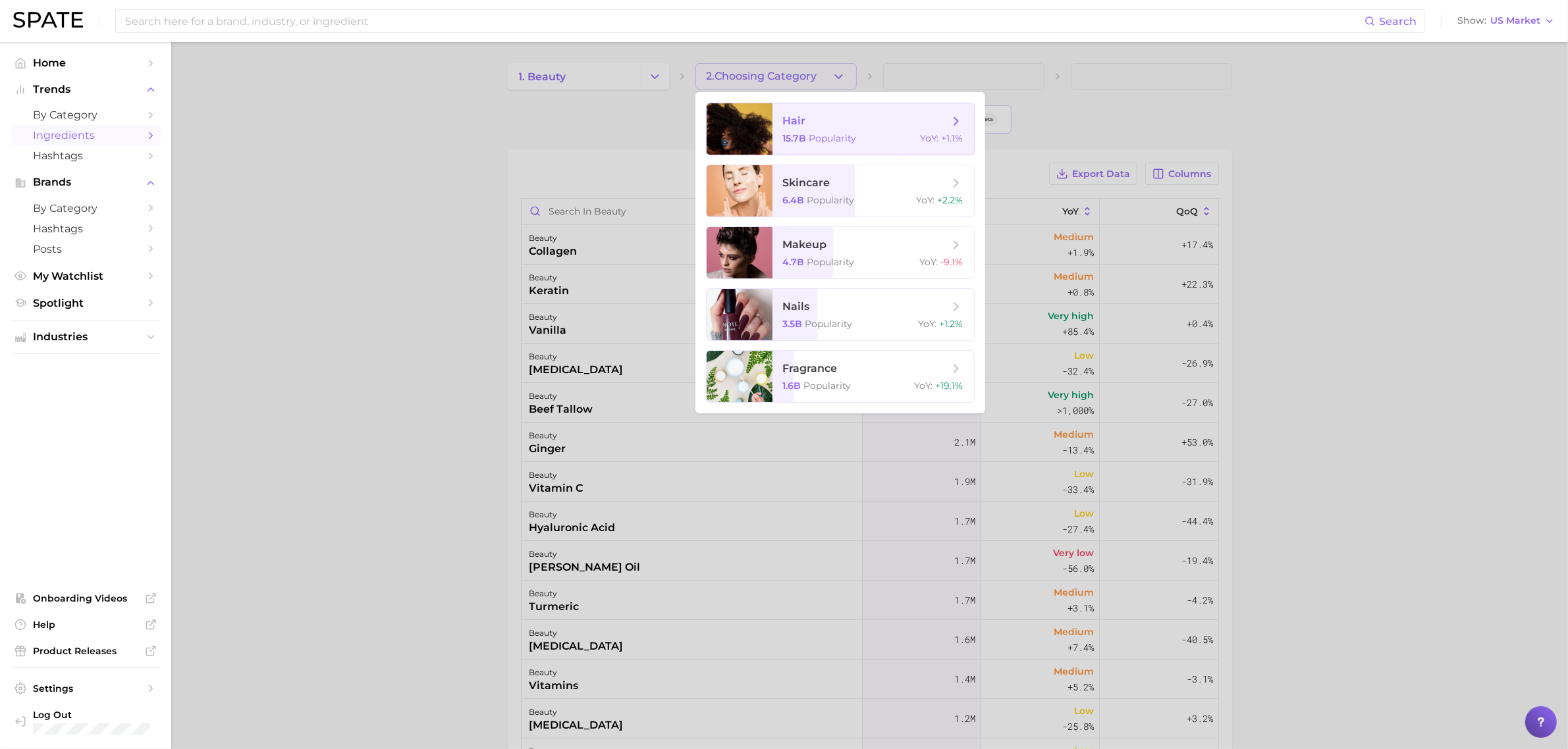
click at [805, 139] on span "15.7b" at bounding box center [794, 139] width 23 height 12
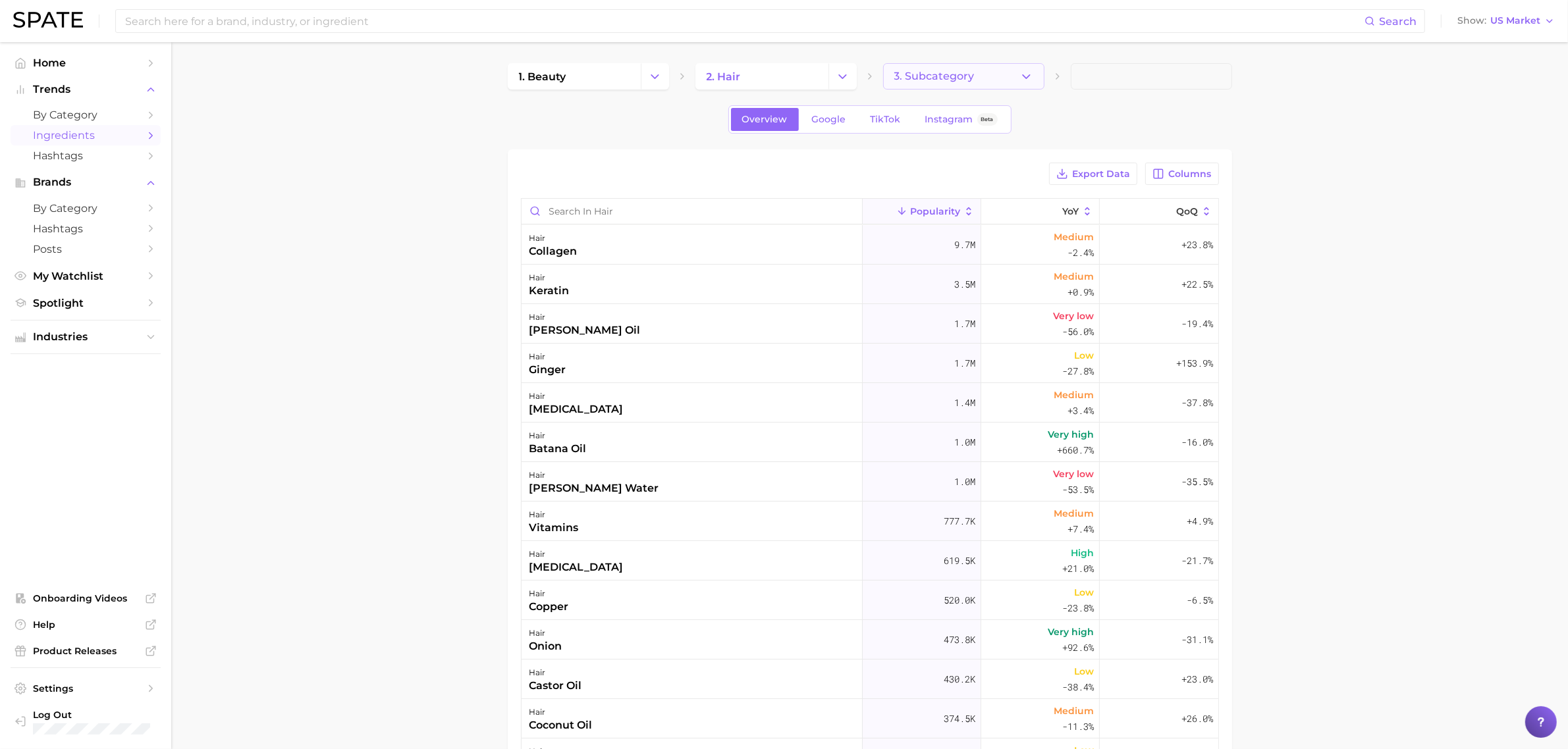
click at [1003, 67] on button "3. Subcategory" at bounding box center [964, 76] width 161 height 26
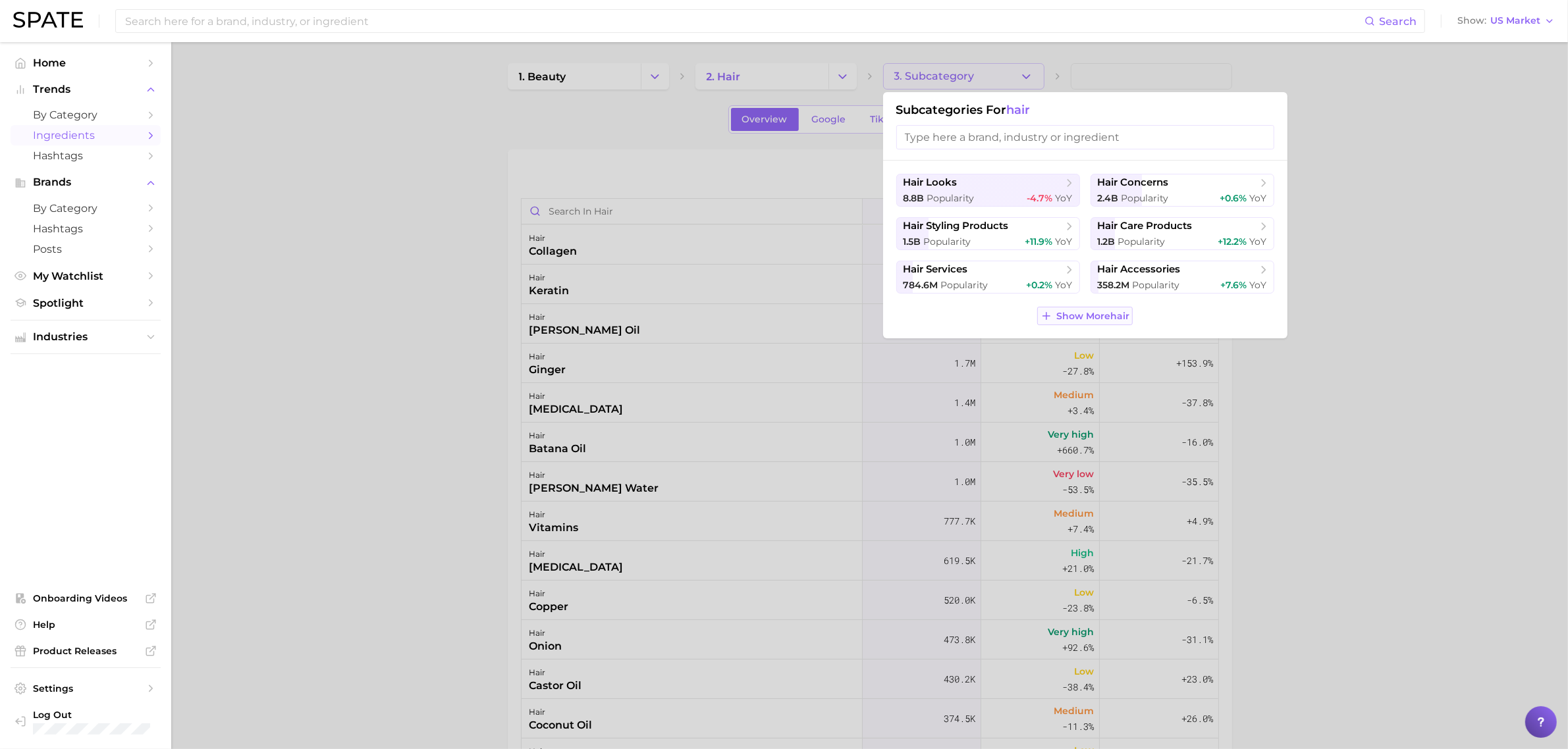
click at [1107, 321] on span "Show More hair" at bounding box center [1092, 316] width 73 height 11
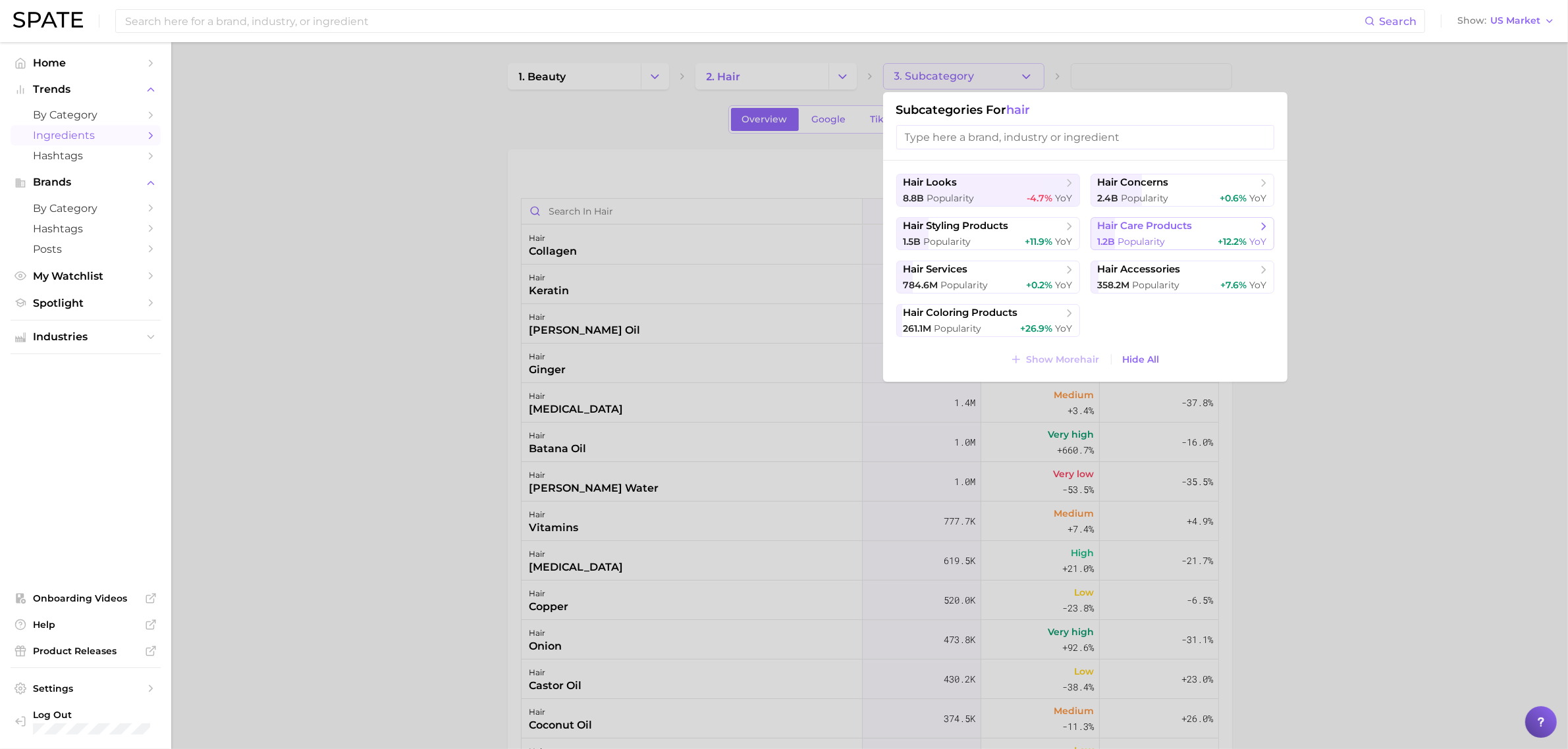
click at [1153, 236] on span "1.2b Popularity" at bounding box center [1131, 242] width 68 height 13
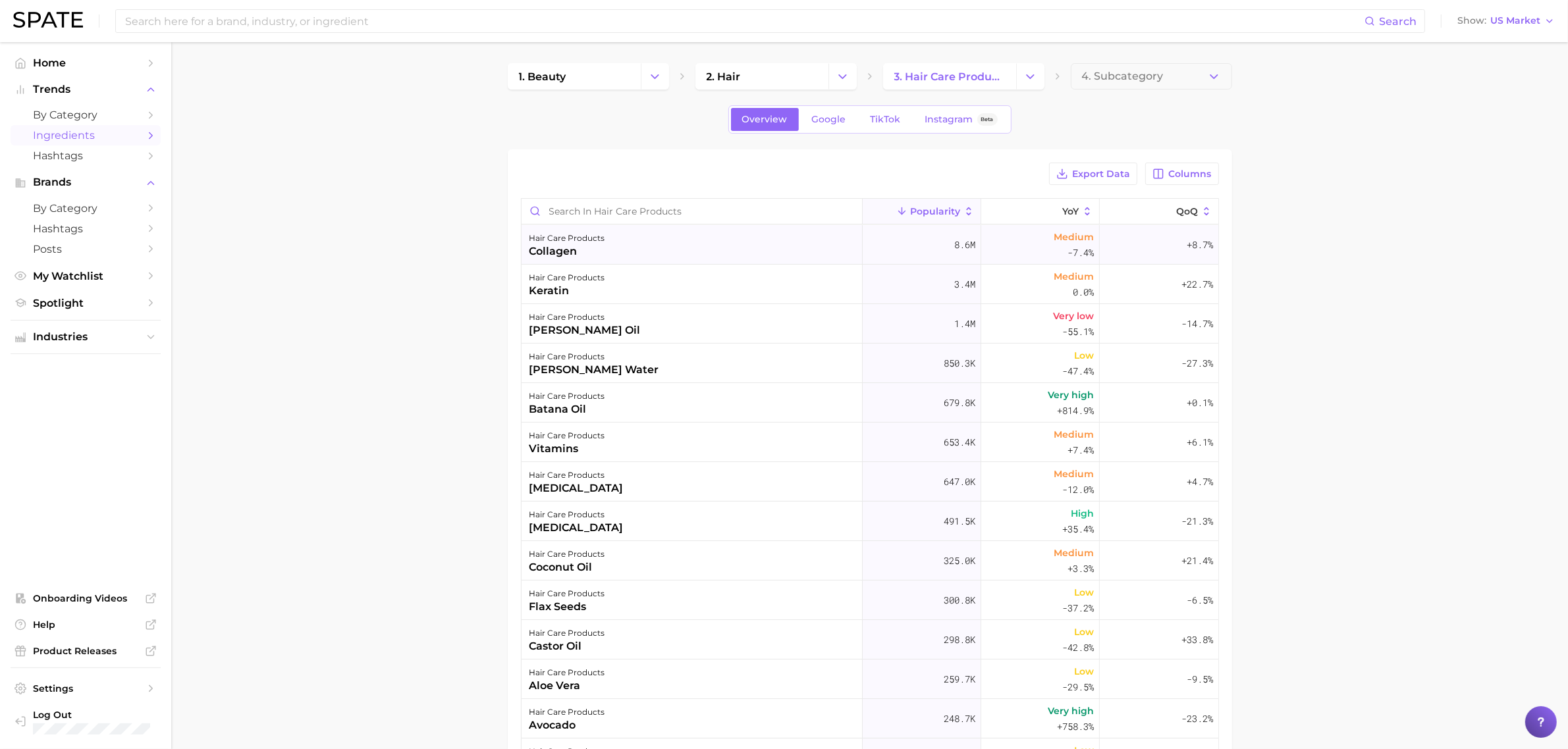
click at [659, 242] on div "hair care products collagen" at bounding box center [692, 245] width 341 height 39
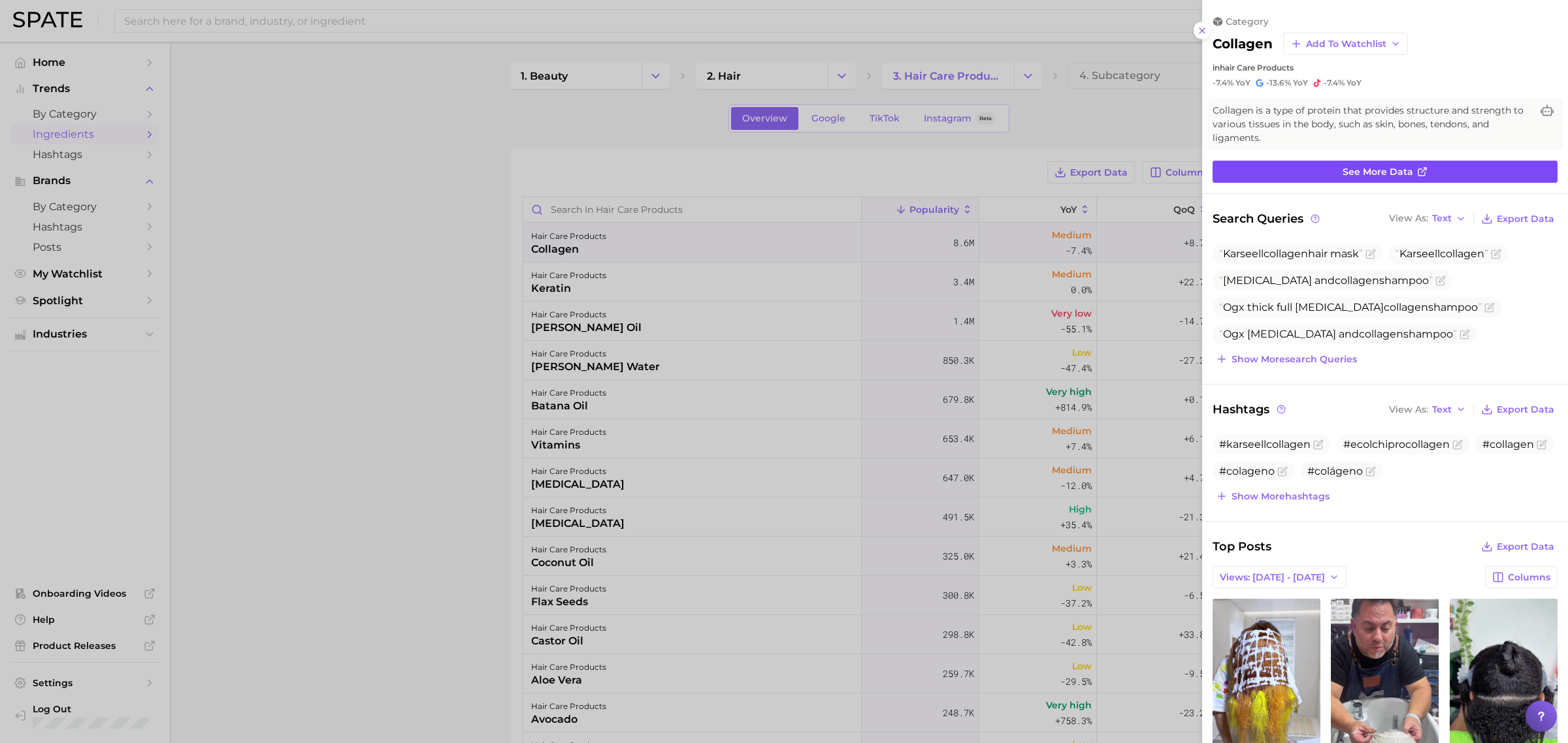
click at [1392, 167] on span "See more data" at bounding box center [1378, 172] width 70 height 11
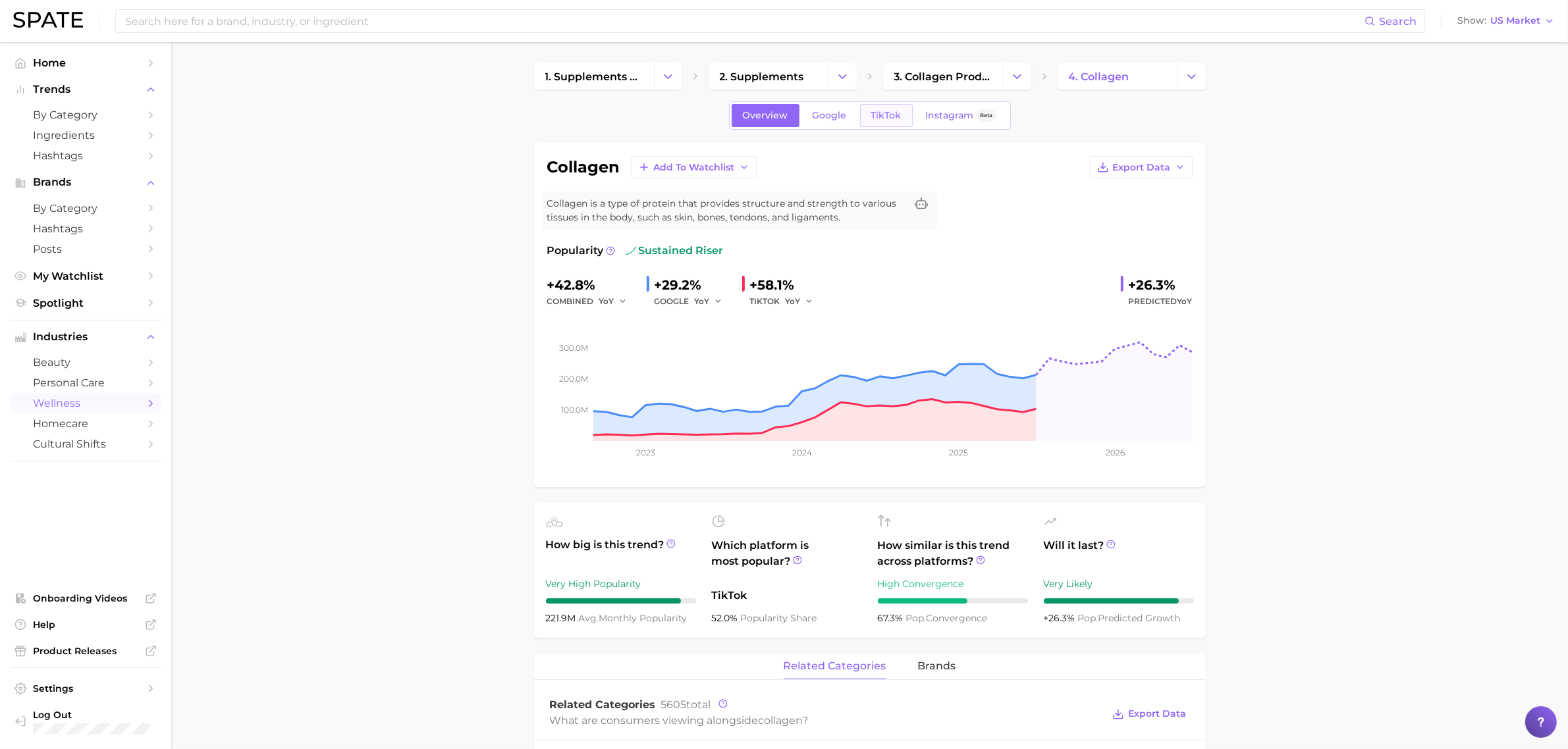
click at [901, 108] on link "TikTok" at bounding box center [886, 115] width 53 height 23
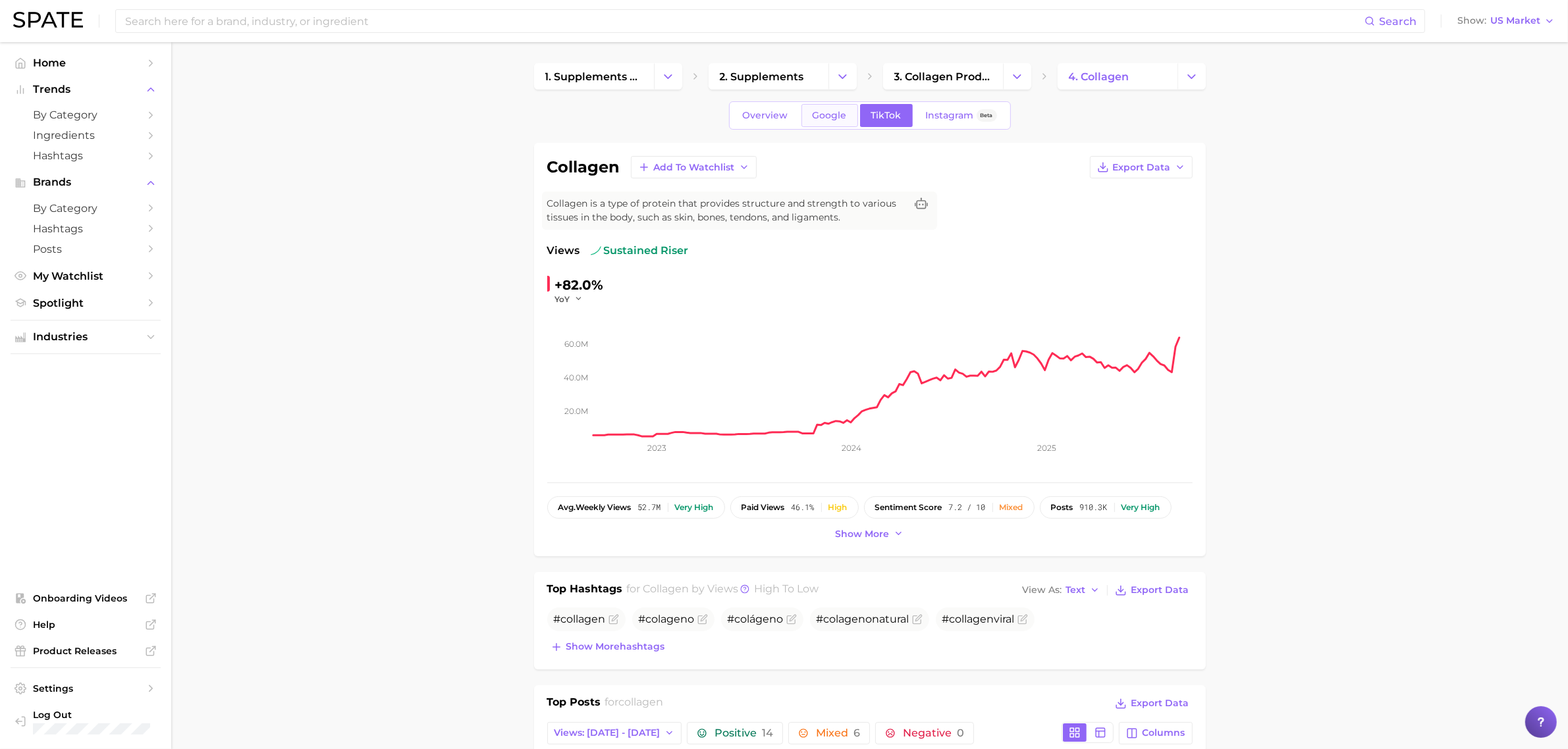
click at [824, 116] on span "Google" at bounding box center [829, 115] width 34 height 11
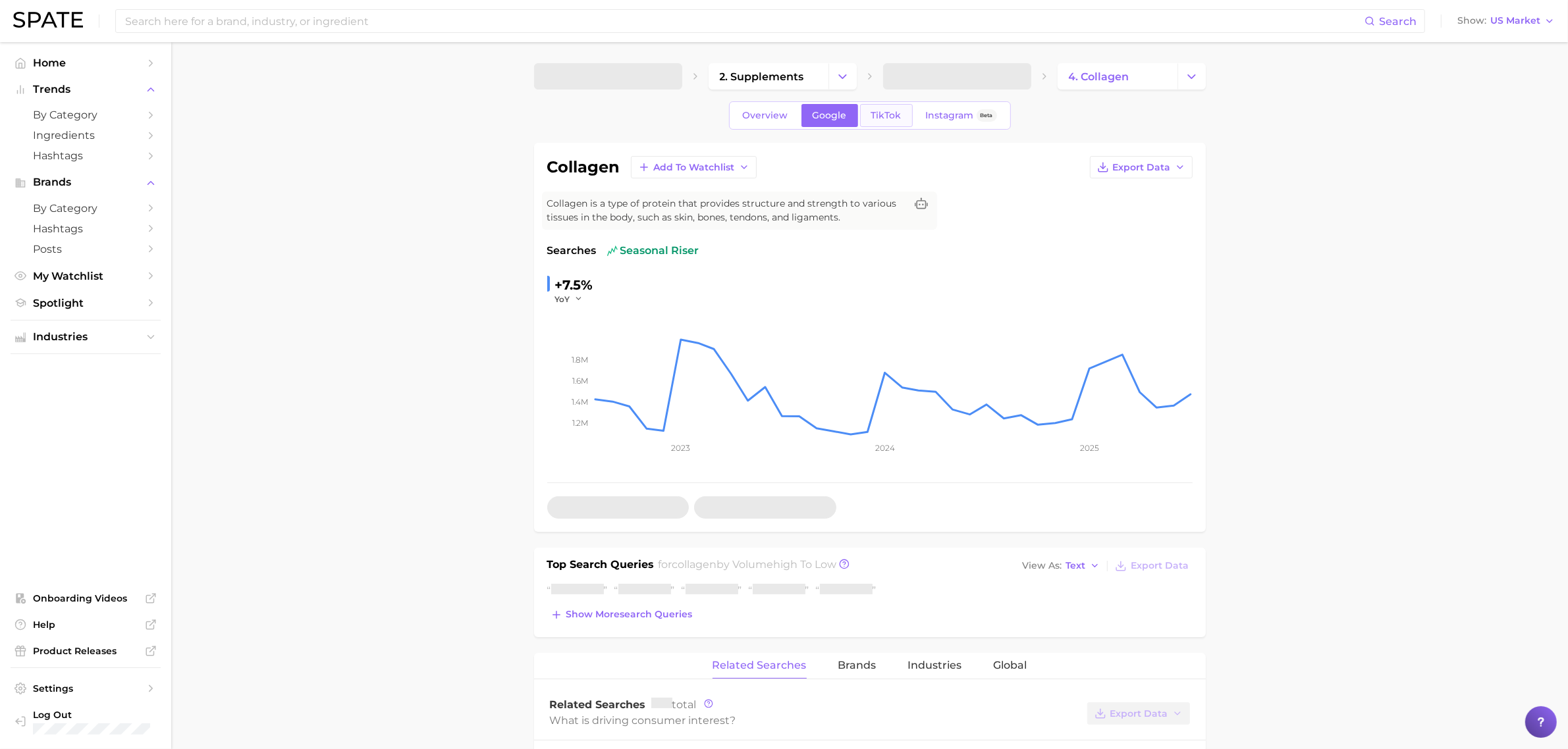
click at [900, 111] on span "TikTok" at bounding box center [886, 115] width 30 height 11
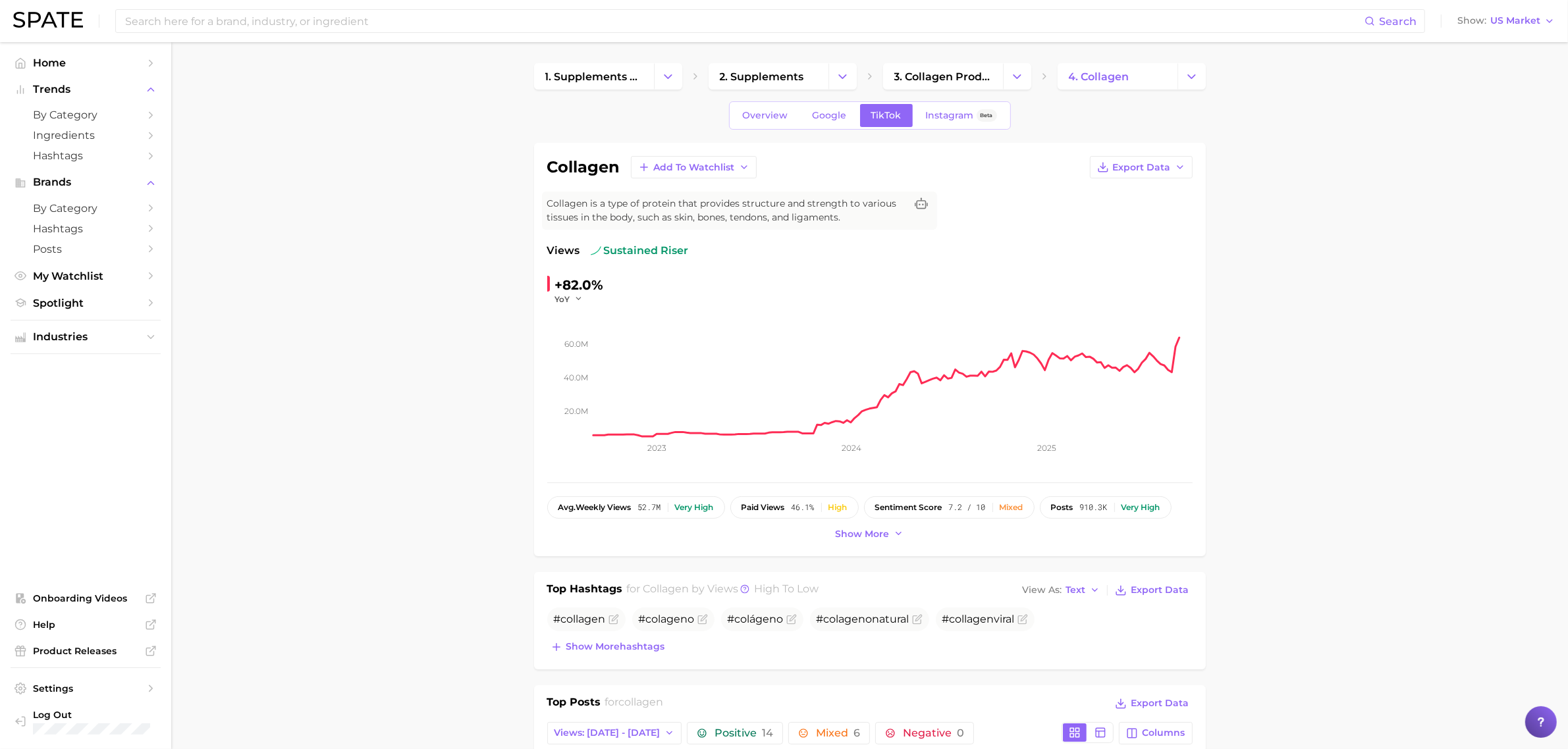
click at [831, 123] on link "Google" at bounding box center [830, 115] width 56 height 23
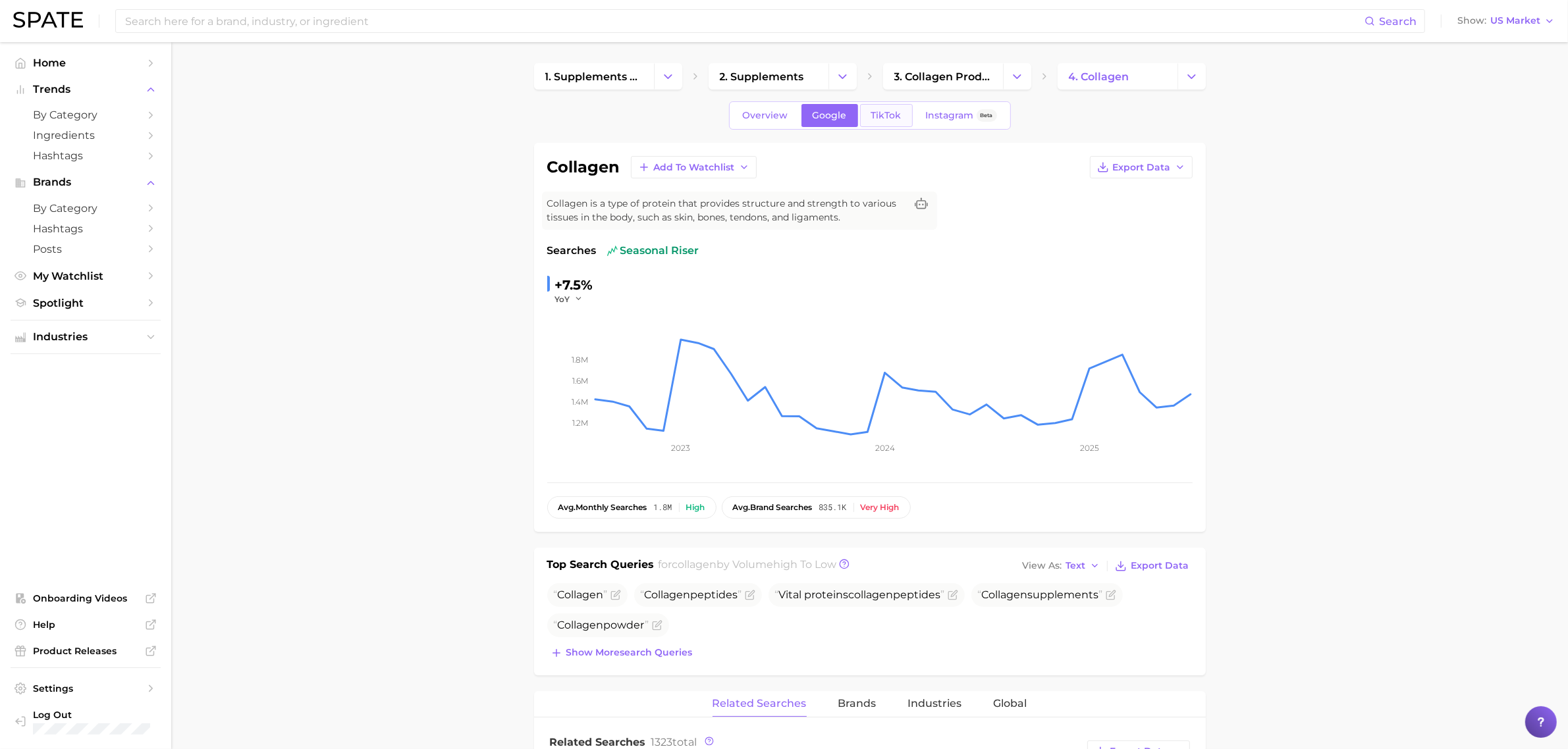
click at [877, 113] on span "TikTok" at bounding box center [886, 115] width 30 height 11
